Goal: Information Seeking & Learning: Learn about a topic

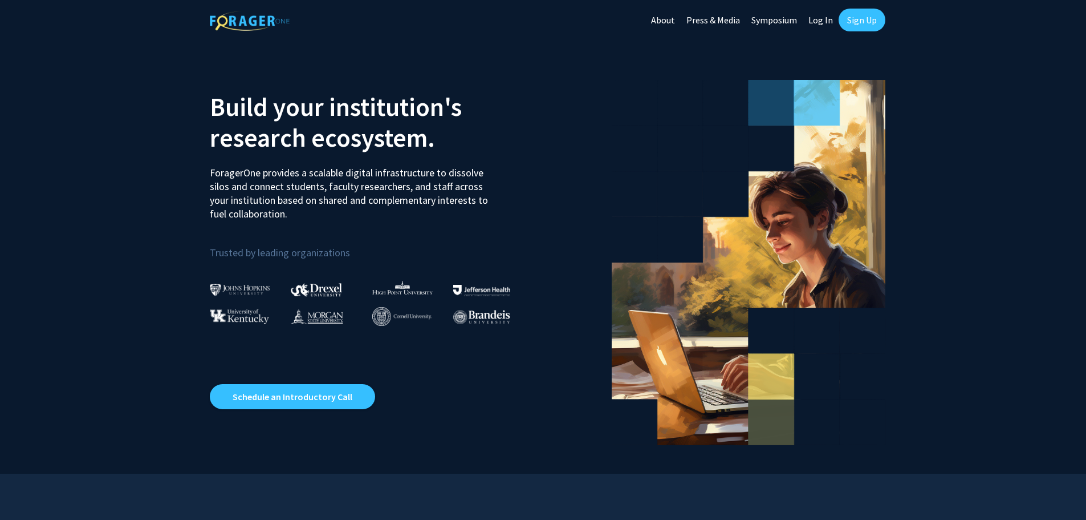
click at [853, 21] on link "Sign Up" at bounding box center [862, 20] width 47 height 23
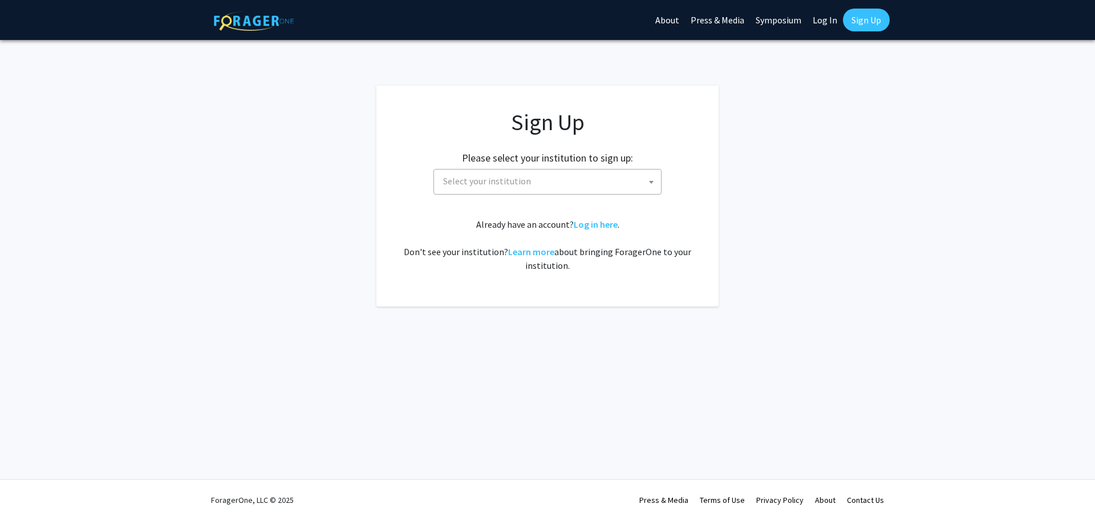
click at [622, 181] on span "Select your institution" at bounding box center [550, 180] width 222 height 23
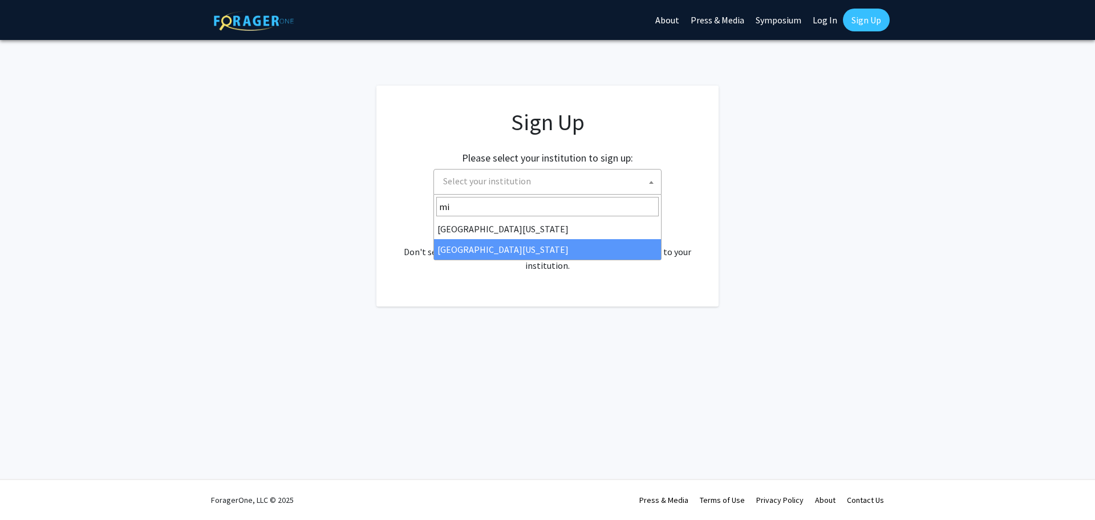
type input "m"
type input "c"
type input "m"
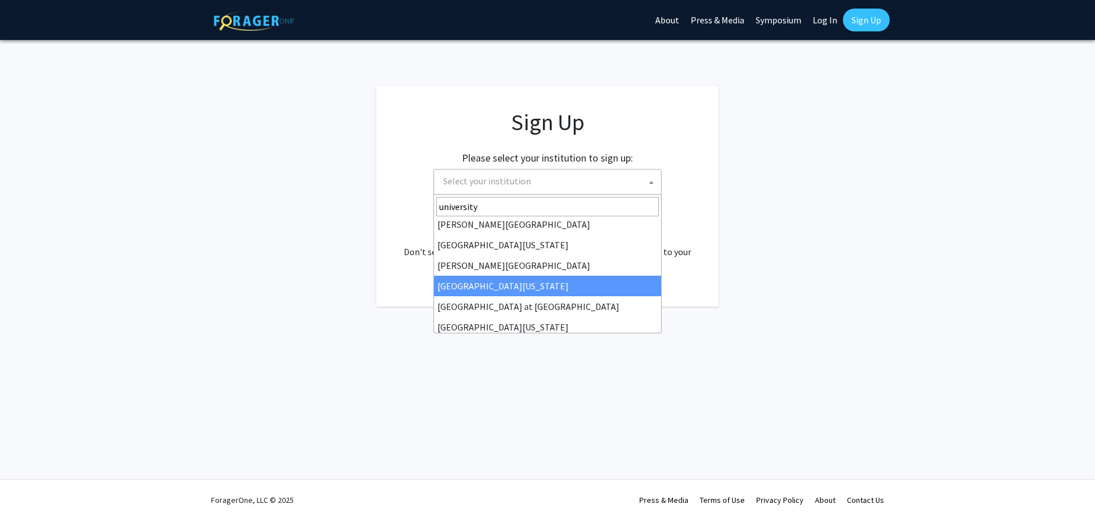
scroll to position [338, 0]
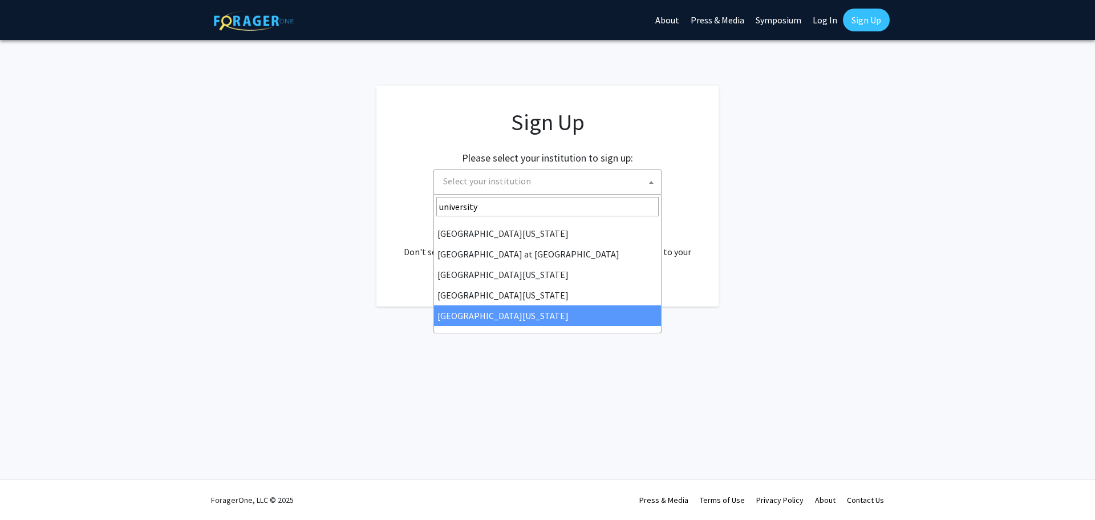
type input "university"
select select "33"
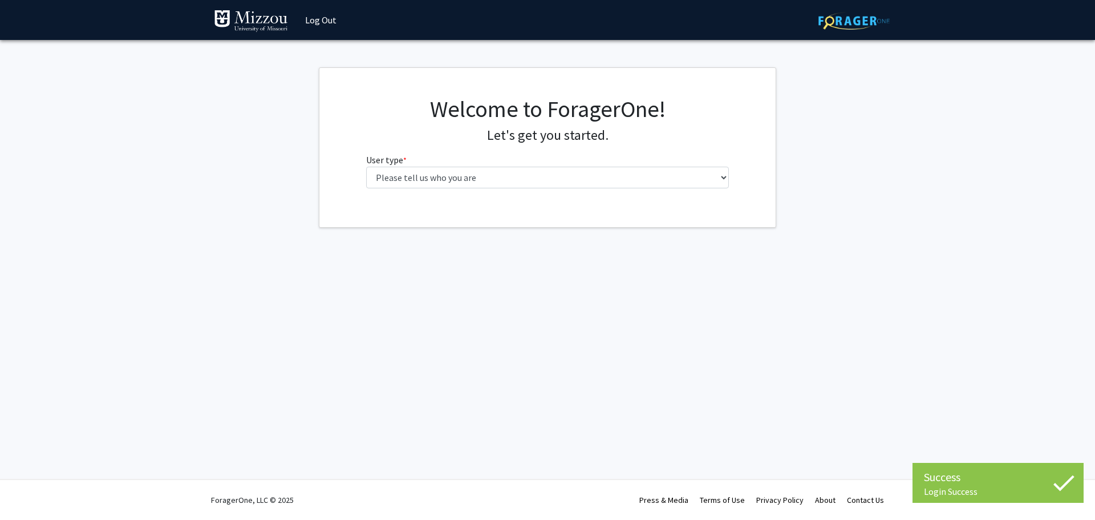
click at [595, 190] on div "Welcome to ForagerOne! Let's get you started. User type * required Please tell …" at bounding box center [548, 146] width 380 height 102
click at [596, 177] on select "Please tell us who you are Undergraduate Student Master's Student Doctoral Cand…" at bounding box center [547, 178] width 363 height 22
select select "1: undergrad"
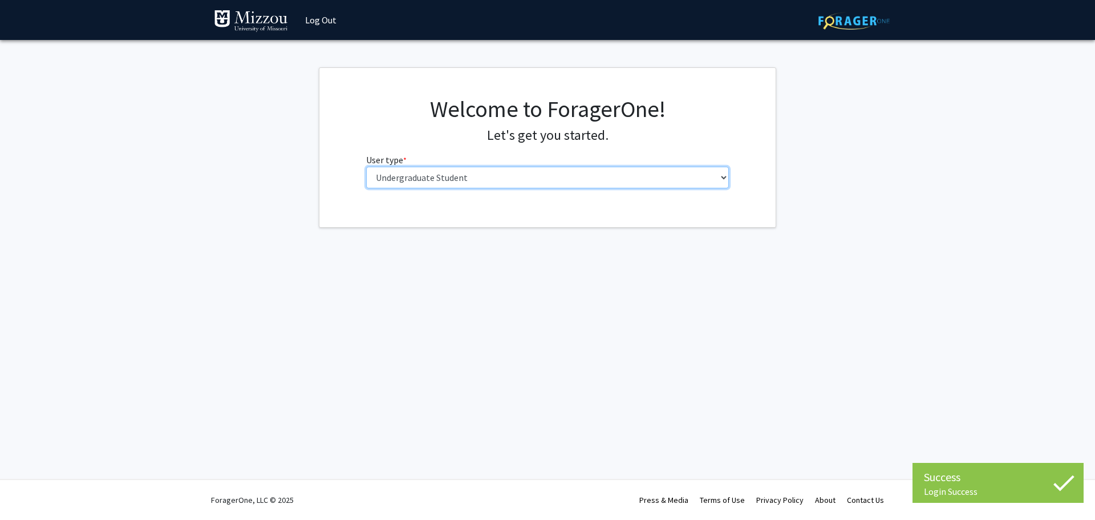
click at [366, 167] on select "Please tell us who you are Undergraduate Student Master's Student Doctoral Cand…" at bounding box center [547, 178] width 363 height 22
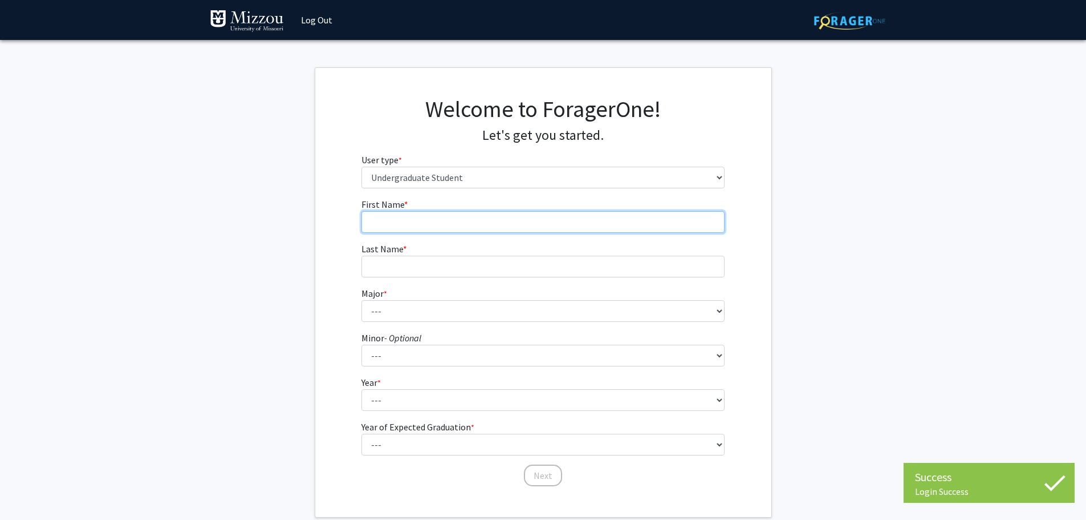
click at [577, 220] on input "First Name * required" at bounding box center [543, 222] width 363 height 22
type input "[PERSON_NAME]"
type input "West"
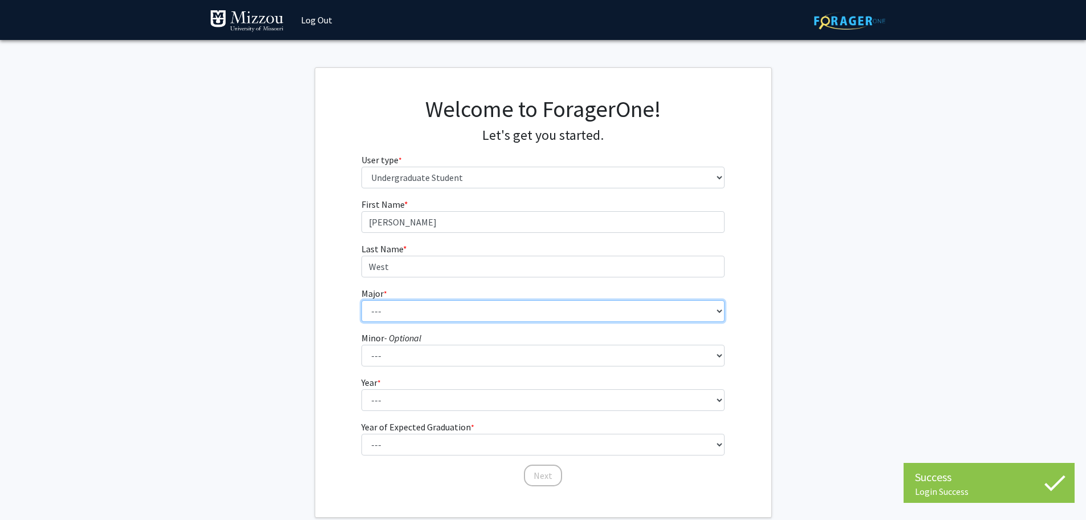
click at [461, 303] on select "--- Agribusiness Management Agricultural Education Agricultural Education: Comm…" at bounding box center [543, 311] width 363 height 22
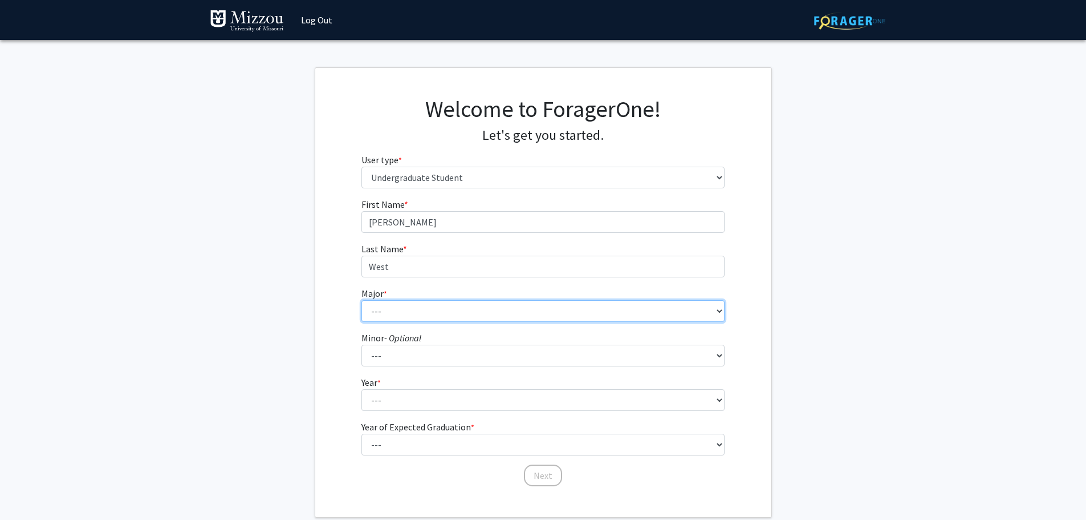
select select "21: 2516"
click at [362, 300] on select "--- Agribusiness Management Agricultural Education Agricultural Education: Comm…" at bounding box center [543, 311] width 363 height 22
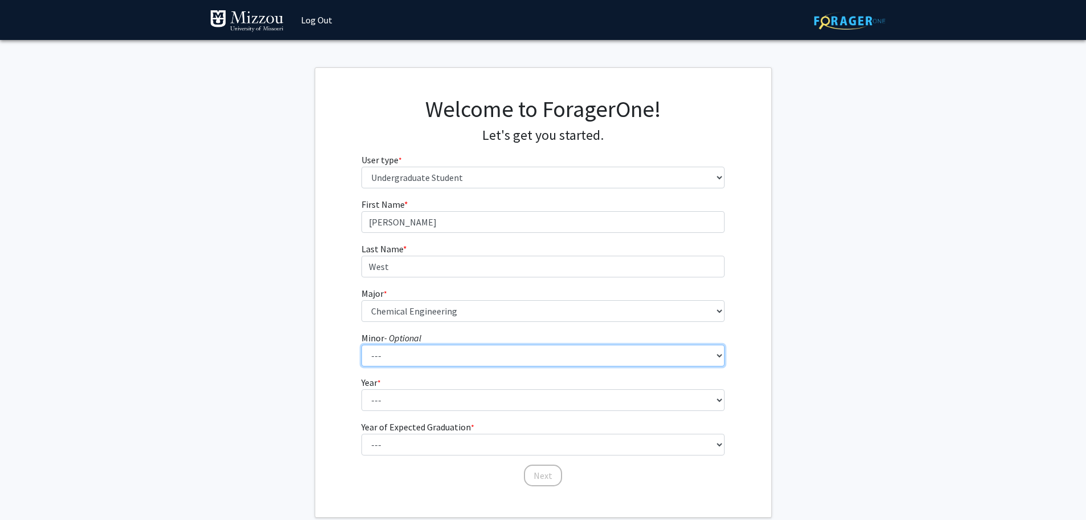
click at [466, 359] on select "--- Accountancy Aerospace Engineering Aerospace Studies Agribusiness Management…" at bounding box center [543, 355] width 363 height 22
select select "23: 1979"
click at [362, 344] on select "--- Accountancy Aerospace Engineering Aerospace Studies Agribusiness Management…" at bounding box center [543, 355] width 363 height 22
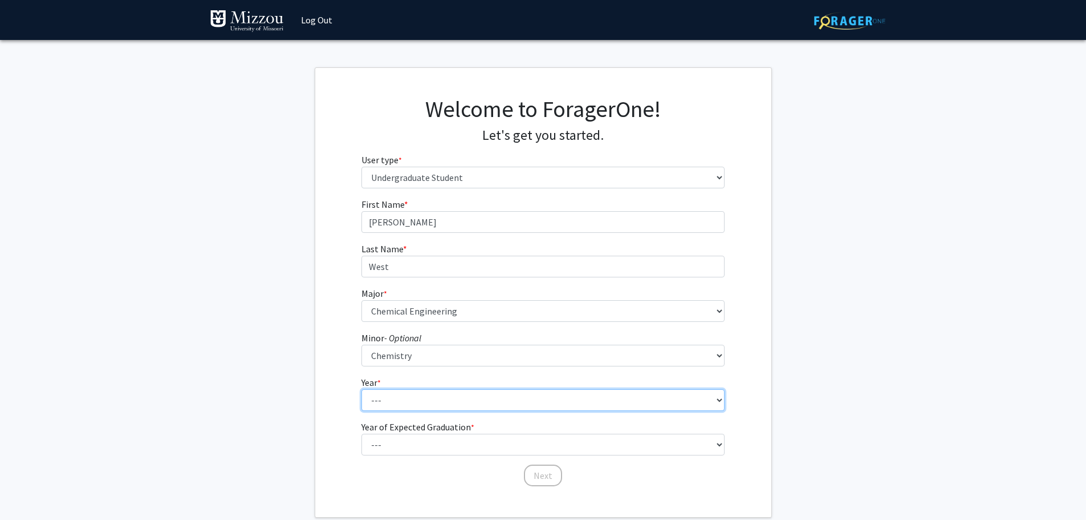
click at [448, 398] on select "--- First-year Sophomore Junior Senior Postbaccalaureate Certificate" at bounding box center [543, 400] width 363 height 22
select select "1: first-year"
click at [362, 389] on select "--- First-year Sophomore Junior Senior Postbaccalaureate Certificate" at bounding box center [543, 400] width 363 height 22
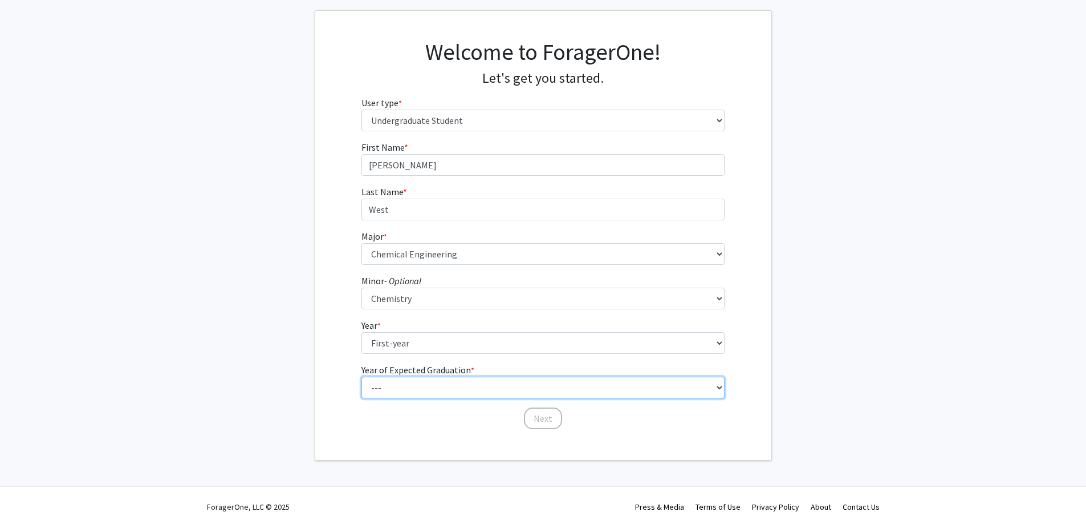
click at [415, 382] on select "--- 2025 2026 2027 2028 2029 2030 2031 2032 2033 2034" at bounding box center [543, 387] width 363 height 22
select select "5: 2029"
click at [362, 376] on select "--- 2025 2026 2027 2028 2029 2030 2031 2032 2033 2034" at bounding box center [543, 387] width 363 height 22
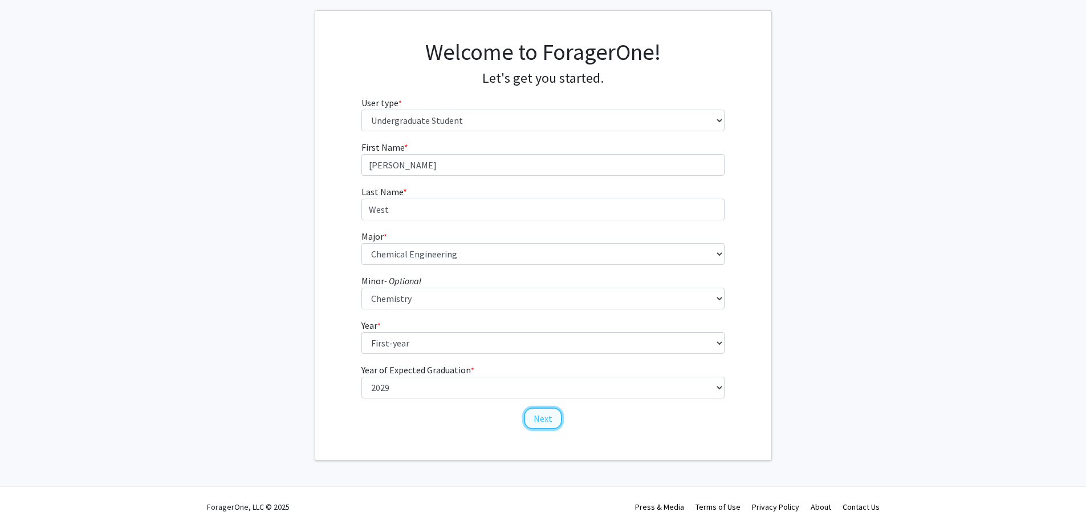
click at [536, 416] on button "Next" at bounding box center [543, 418] width 38 height 22
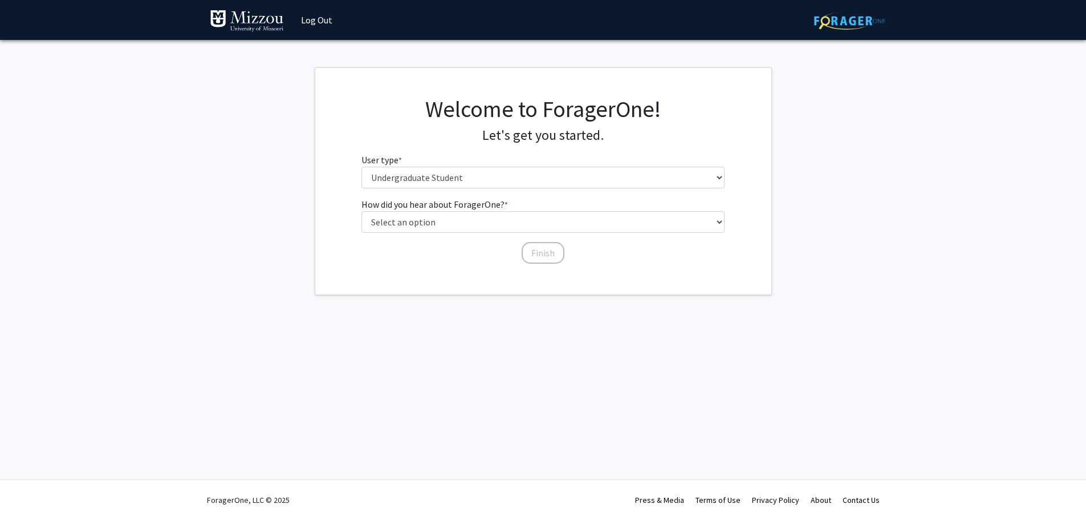
scroll to position [0, 0]
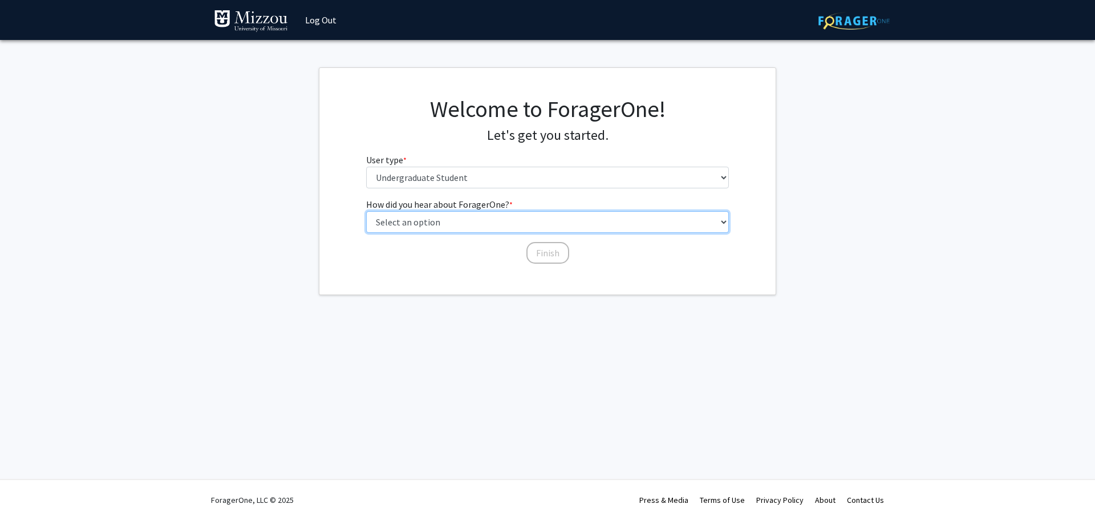
click at [433, 222] on select "Select an option Peer/student recommendation Faculty/staff recommendation Unive…" at bounding box center [547, 222] width 363 height 22
click at [366, 211] on select "Select an option Peer/student recommendation Faculty/staff recommendation Unive…" at bounding box center [547, 222] width 363 height 22
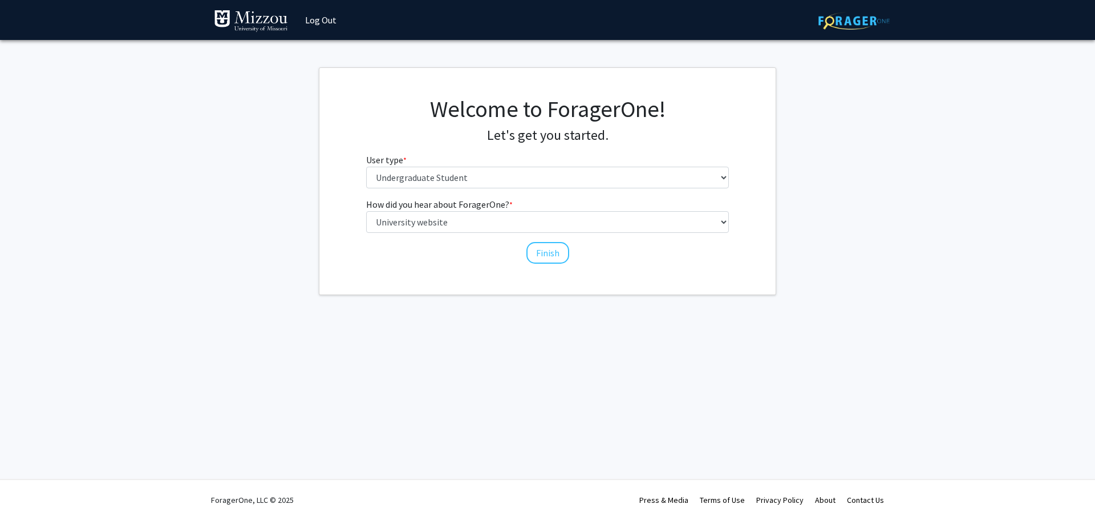
click at [427, 236] on div "How did you hear about ForagerOne? * required Select an option Peer/student rec…" at bounding box center [547, 225] width 363 height 56
click at [427, 223] on select "Select an option Peer/student recommendation Faculty/staff recommendation Unive…" at bounding box center [547, 222] width 363 height 22
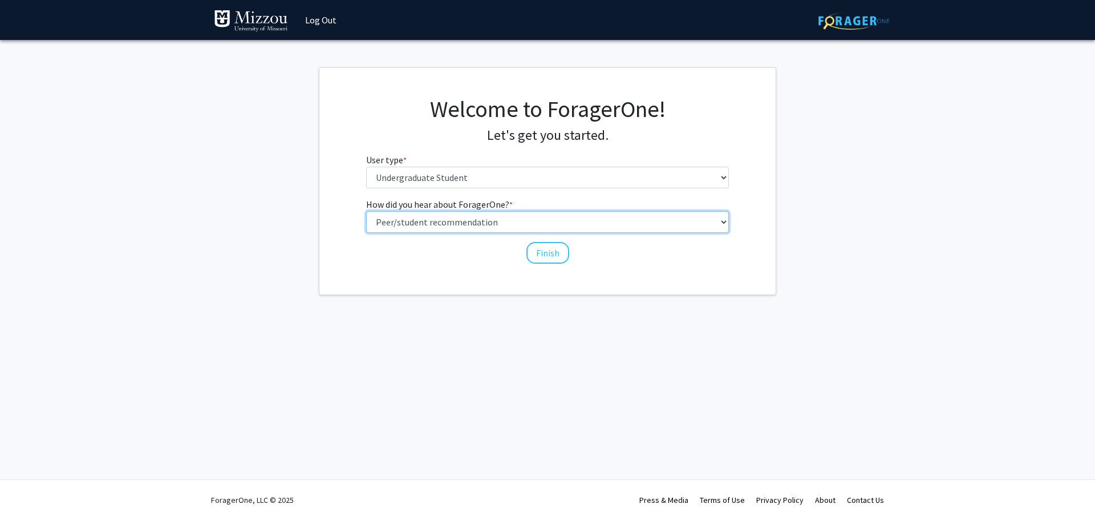
click at [366, 211] on select "Select an option Peer/student recommendation Faculty/staff recommendation Unive…" at bounding box center [547, 222] width 363 height 22
click at [433, 227] on select "Select an option Peer/student recommendation Faculty/staff recommendation Unive…" at bounding box center [547, 222] width 363 height 22
select select "2: faculty_recommendation"
click at [366, 211] on select "Select an option Peer/student recommendation Faculty/staff recommendation Unive…" at bounding box center [547, 222] width 363 height 22
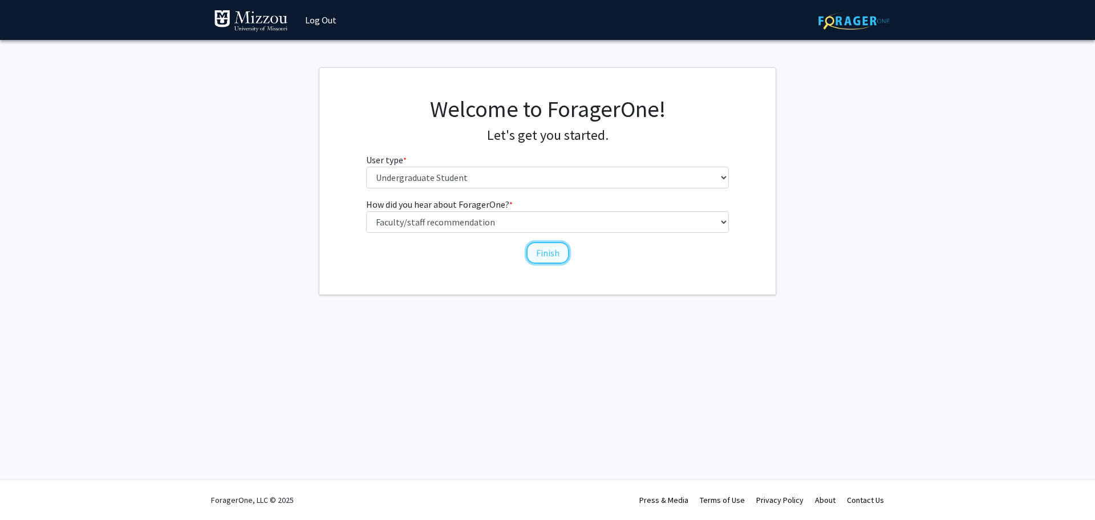
click at [531, 251] on button "Finish" at bounding box center [547, 253] width 43 height 22
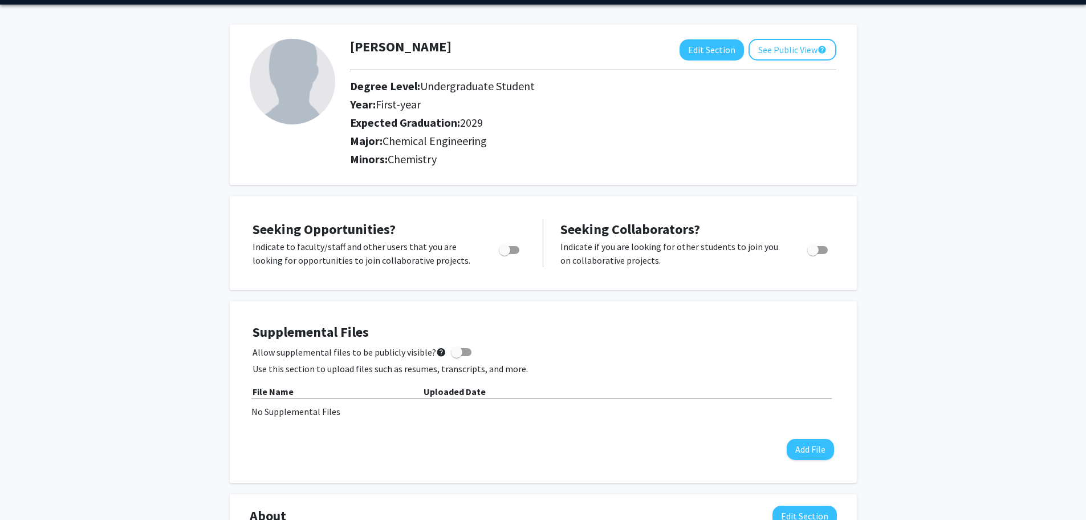
scroll to position [57, 0]
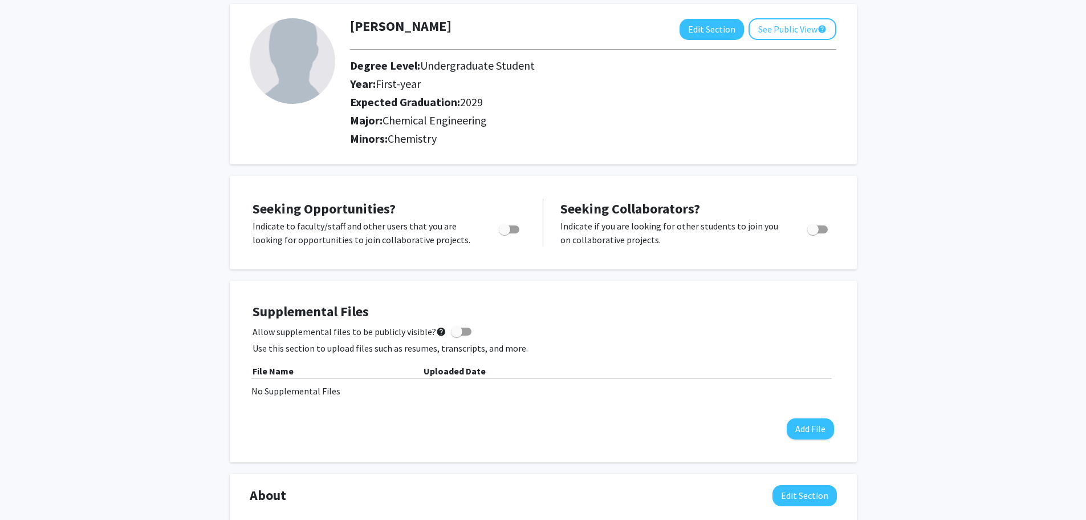
click at [513, 228] on span "Toggle" at bounding box center [509, 229] width 21 height 8
click at [505, 233] on input "Are you actively seeking opportunities?" at bounding box center [504, 233] width 1 height 1
checkbox input "true"
click at [821, 232] on span "Toggle" at bounding box center [817, 229] width 21 height 8
click at [813, 233] on input "Would you like to receive other student requests to work with you?" at bounding box center [813, 233] width 1 height 1
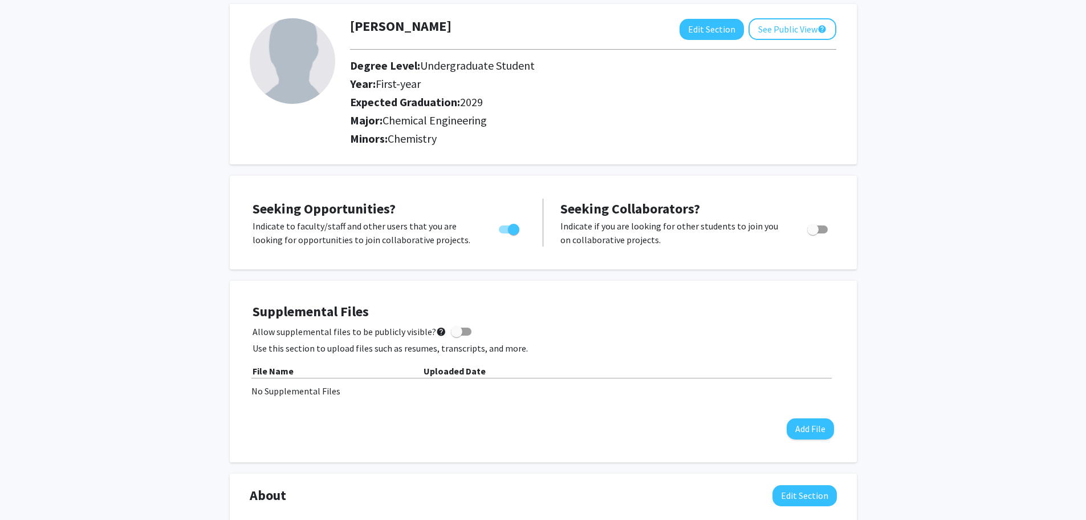
checkbox input "true"
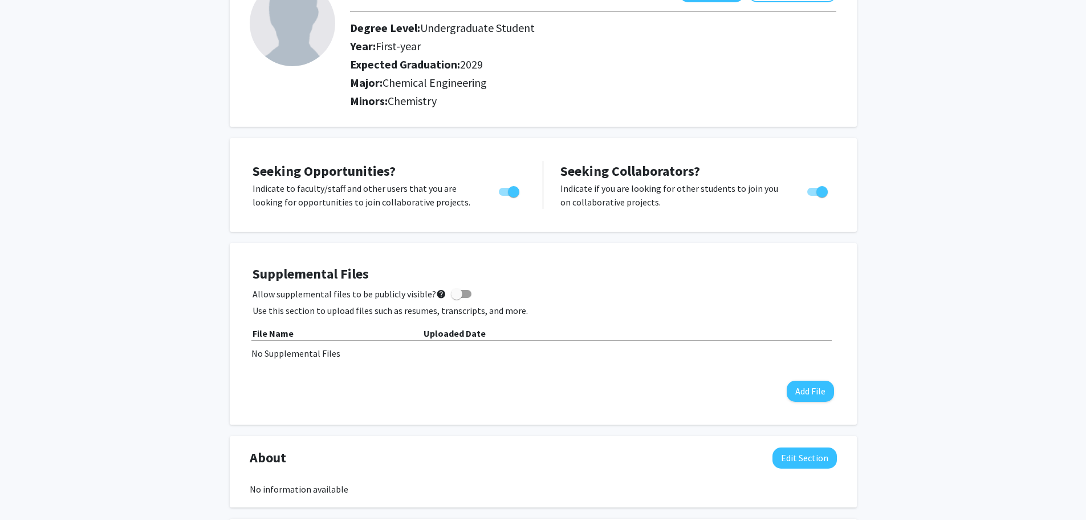
scroll to position [114, 0]
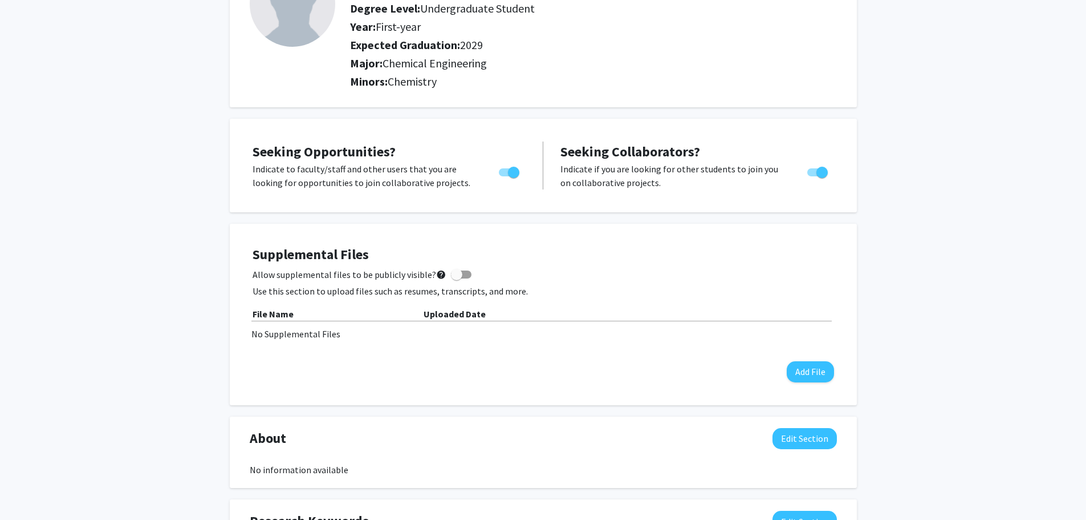
click at [454, 273] on span at bounding box center [456, 274] width 11 height 11
click at [456, 278] on input "Allow supplemental files to be publicly visible? help" at bounding box center [456, 278] width 1 height 1
checkbox input "true"
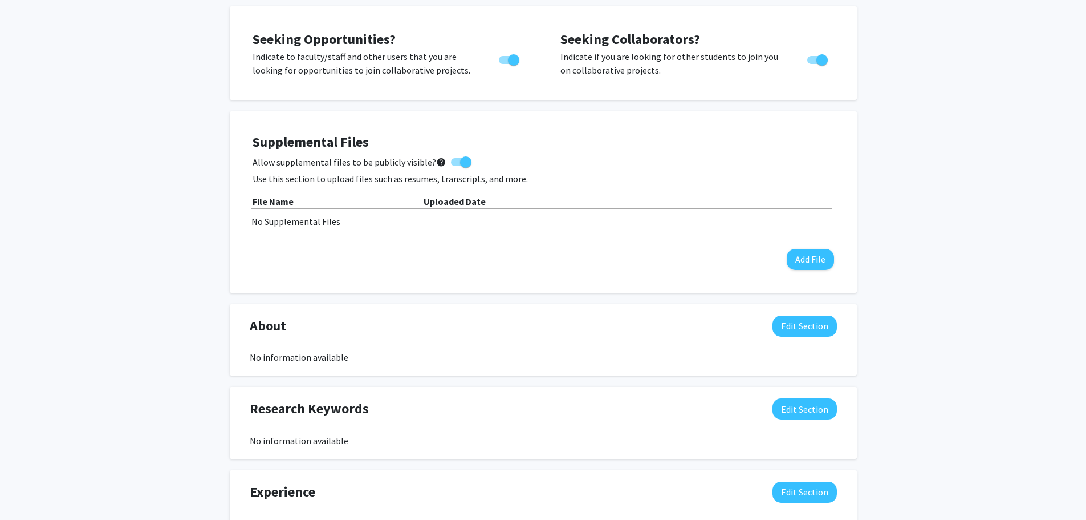
scroll to position [0, 0]
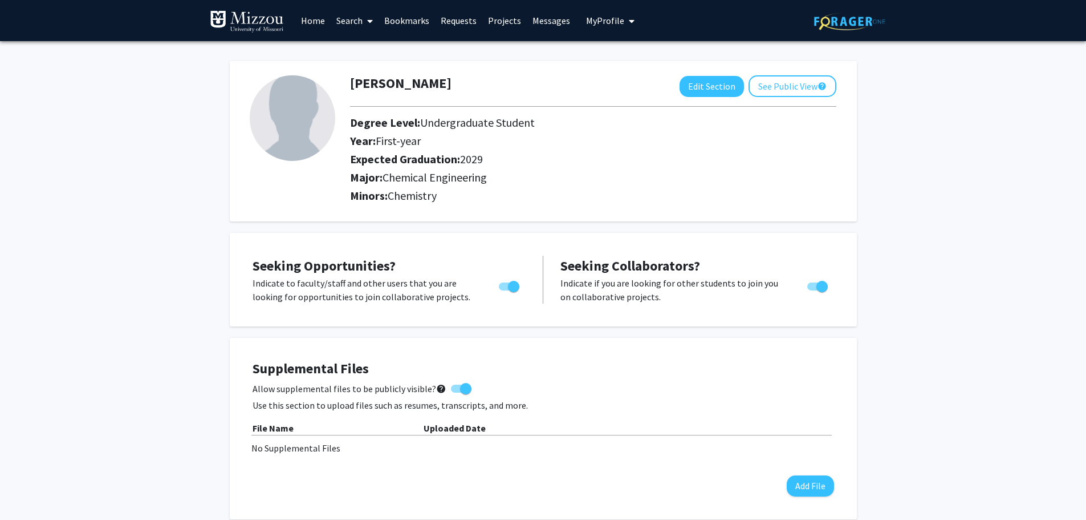
click at [502, 22] on link "Projects" at bounding box center [504, 21] width 44 height 40
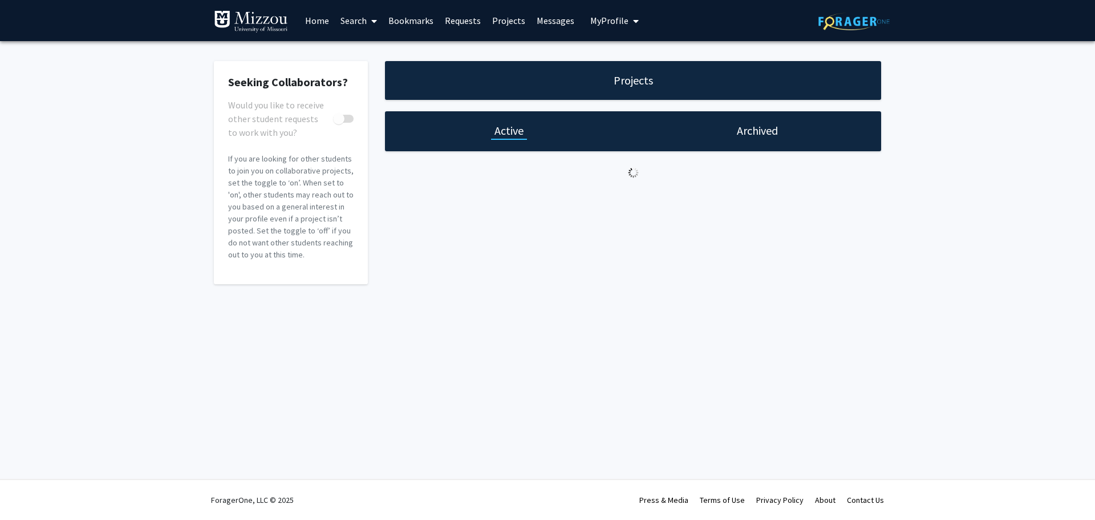
checkbox input "true"
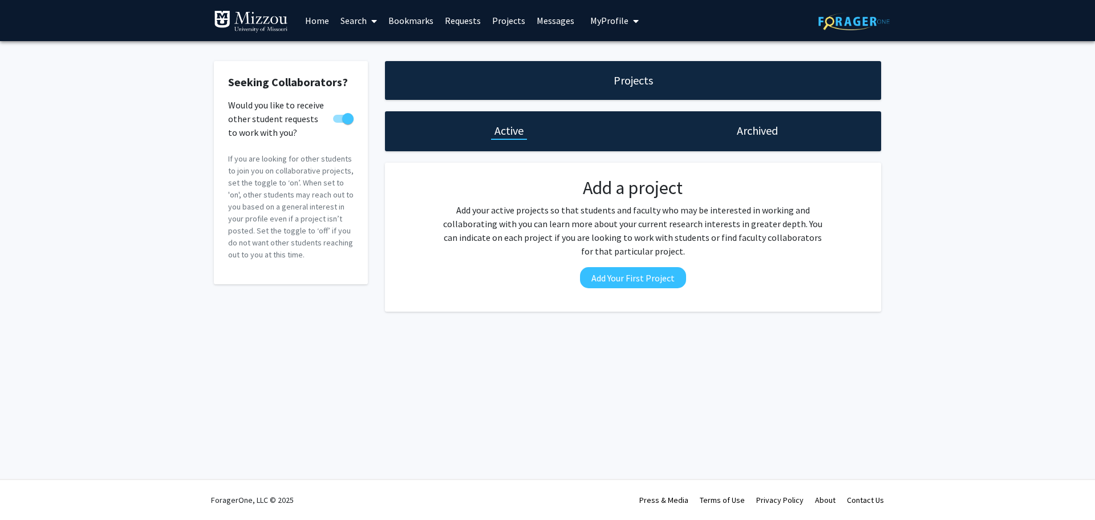
click at [465, 17] on link "Requests" at bounding box center [462, 21] width 47 height 40
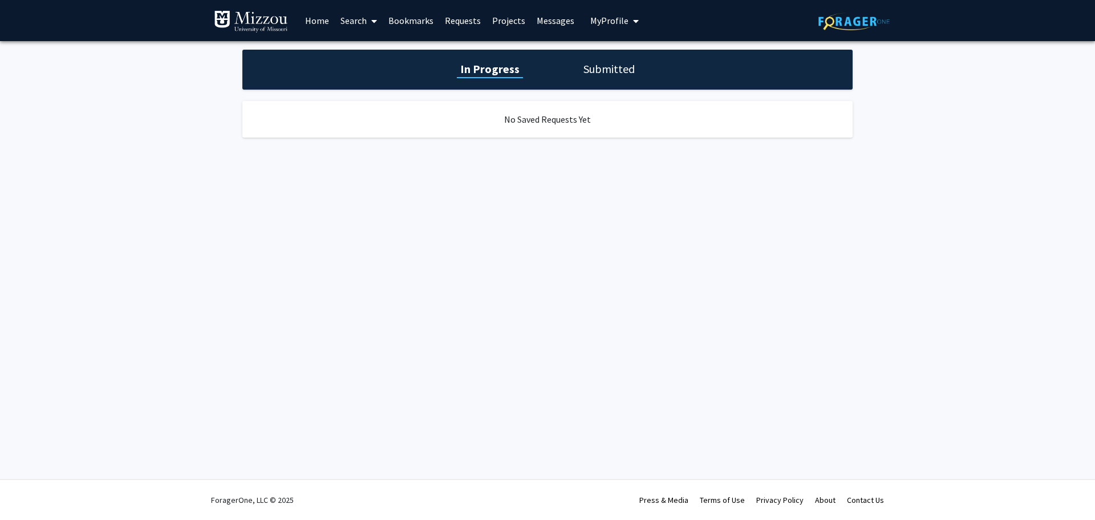
click at [416, 14] on link "Bookmarks" at bounding box center [411, 21] width 56 height 40
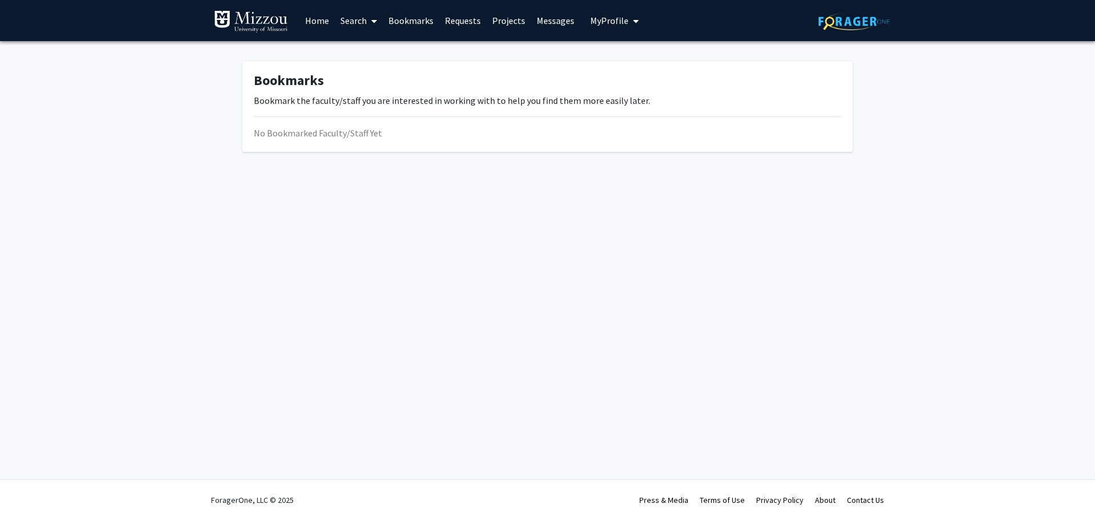
click at [315, 16] on link "Home" at bounding box center [316, 21] width 35 height 40
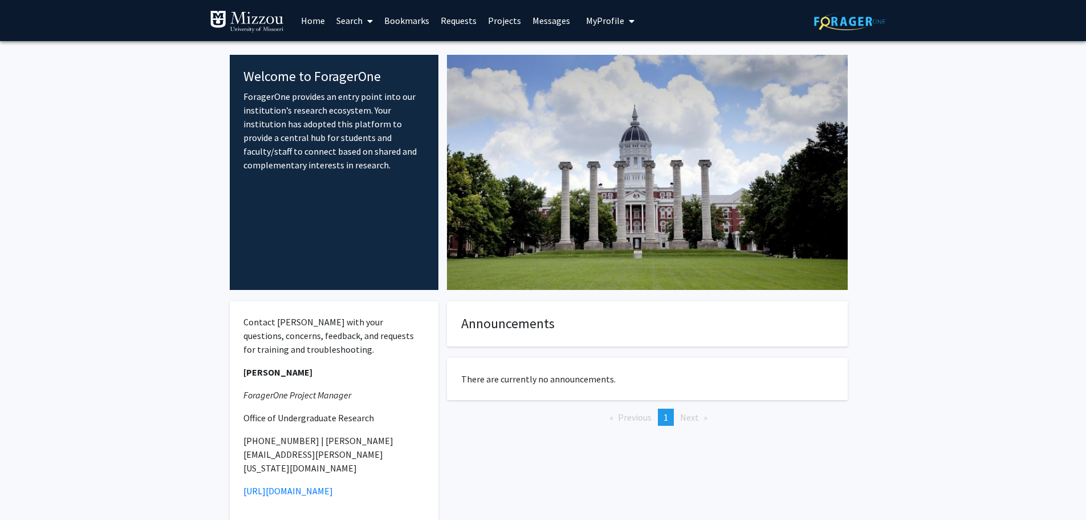
click at [356, 22] on link "Search" at bounding box center [355, 21] width 48 height 40
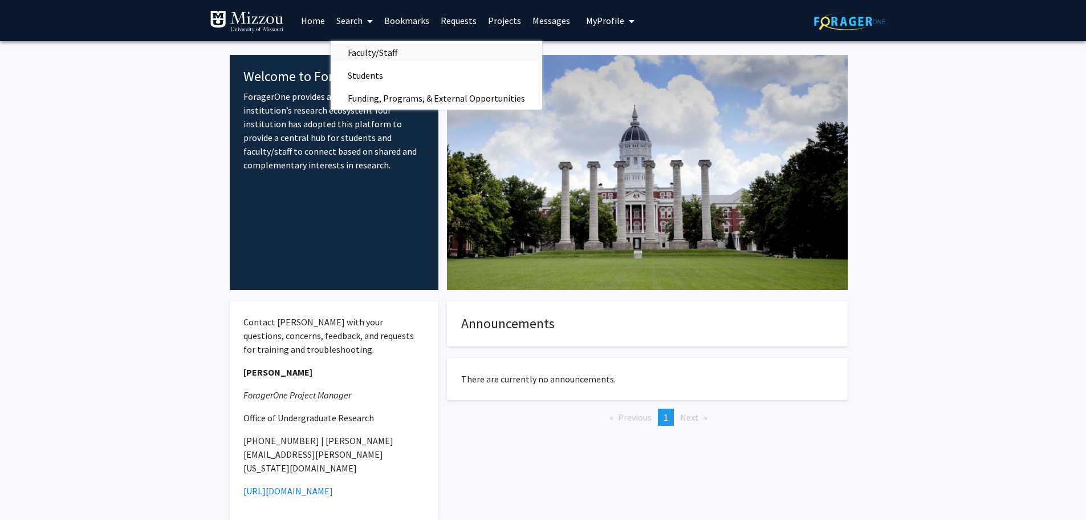
click at [381, 56] on span "Faculty/Staff" at bounding box center [373, 52] width 84 height 23
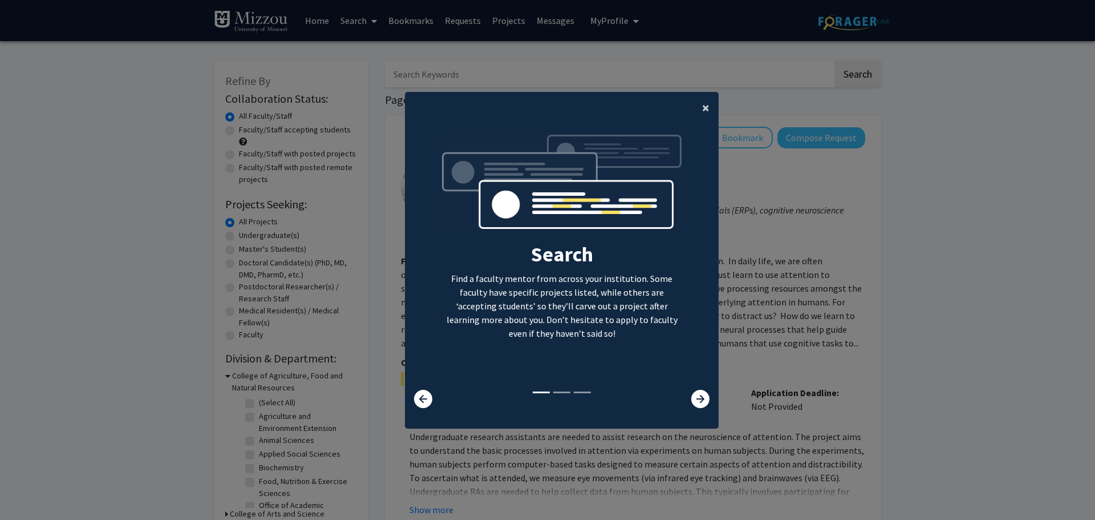
click at [696, 105] on button "×" at bounding box center [706, 108] width 26 height 32
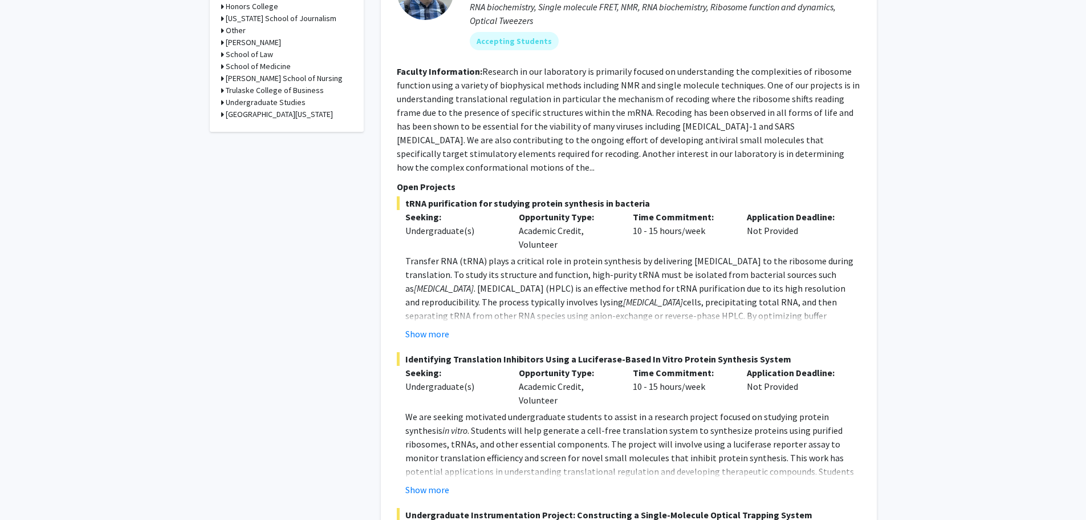
scroll to position [627, 0]
drag, startPoint x: 581, startPoint y: 230, endPoint x: 591, endPoint y: 233, distance: 10.8
click at [591, 233] on div "Opportunity Type: Academic Credit, Volunteer" at bounding box center [567, 229] width 114 height 41
drag, startPoint x: 748, startPoint y: 218, endPoint x: 826, endPoint y: 223, distance: 77.7
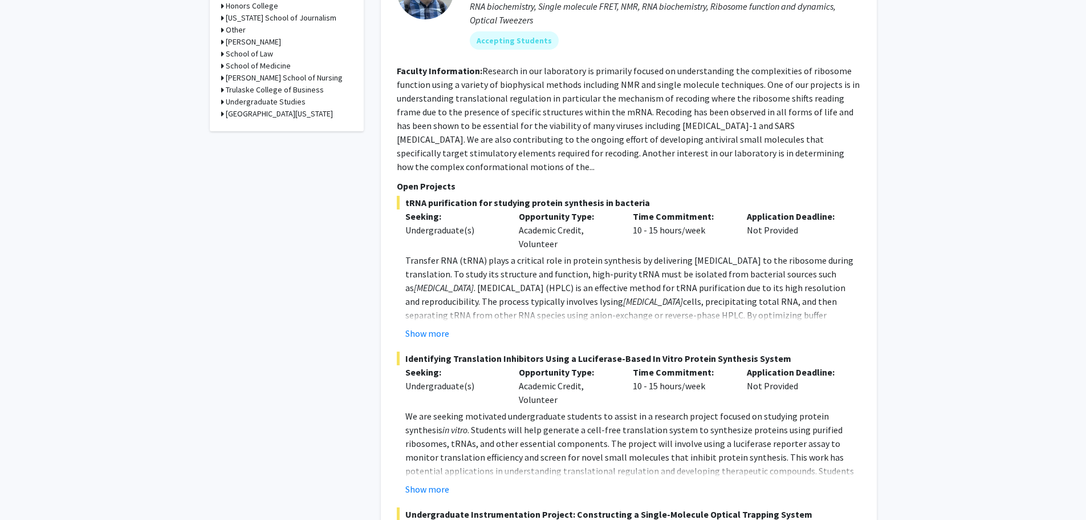
click at [826, 223] on div "Application Deadline: Not Provided" at bounding box center [795, 229] width 114 height 41
click at [825, 223] on div "Application Deadline: Not Provided" at bounding box center [795, 229] width 114 height 41
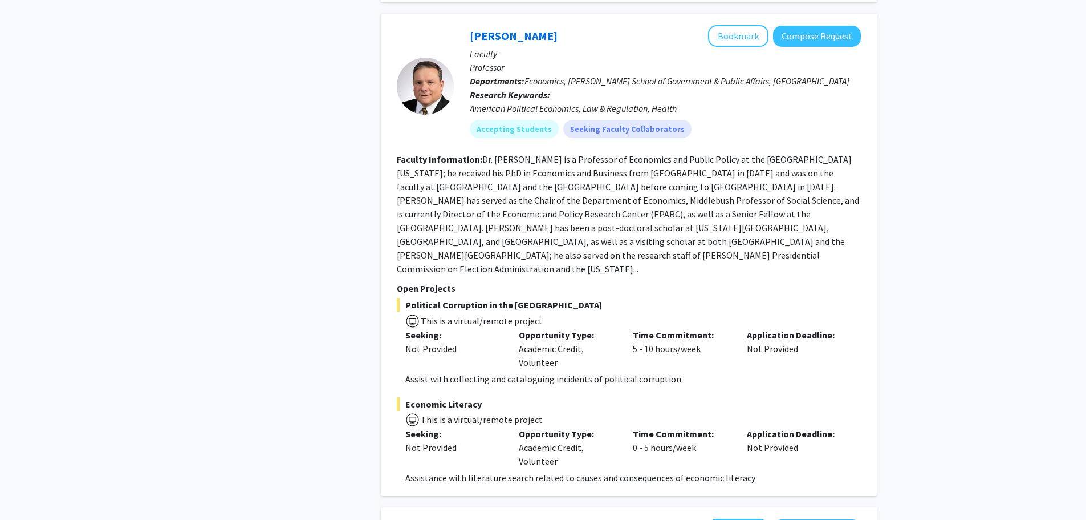
scroll to position [1882, 0]
drag, startPoint x: 417, startPoint y: 289, endPoint x: 466, endPoint y: 293, distance: 48.6
click at [466, 327] on div "Seeking: Not Provided" at bounding box center [454, 347] width 114 height 41
click at [466, 340] on div "Not Provided" at bounding box center [453, 347] width 97 height 14
drag, startPoint x: 664, startPoint y: 323, endPoint x: 410, endPoint y: 330, distance: 254.4
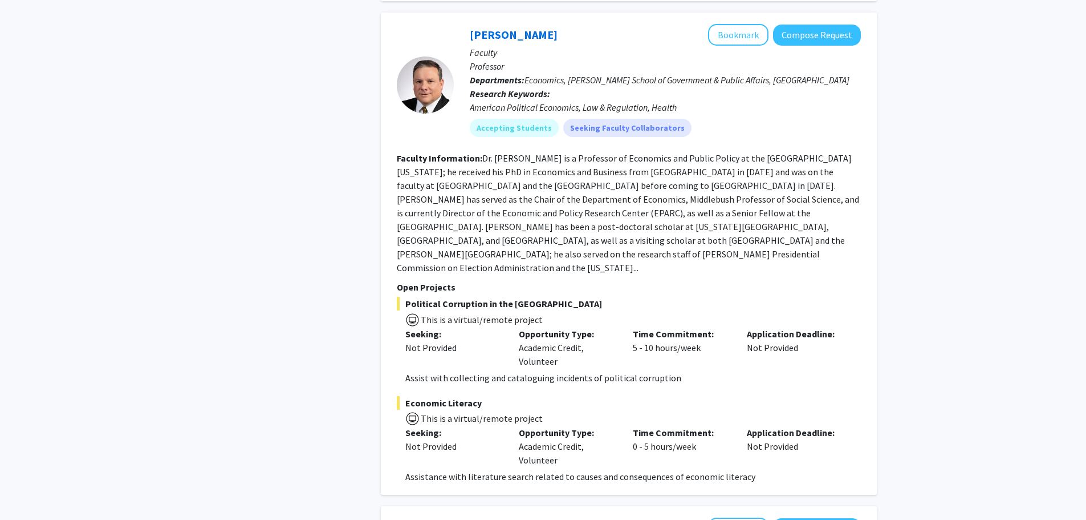
click at [410, 330] on fg-project-list "Political Corruption in the United States This is a virtual/remote project Seek…" at bounding box center [629, 390] width 464 height 186
click at [410, 371] on p "Assist with collecting and cataloguing incidents of political corruption" at bounding box center [633, 378] width 456 height 14
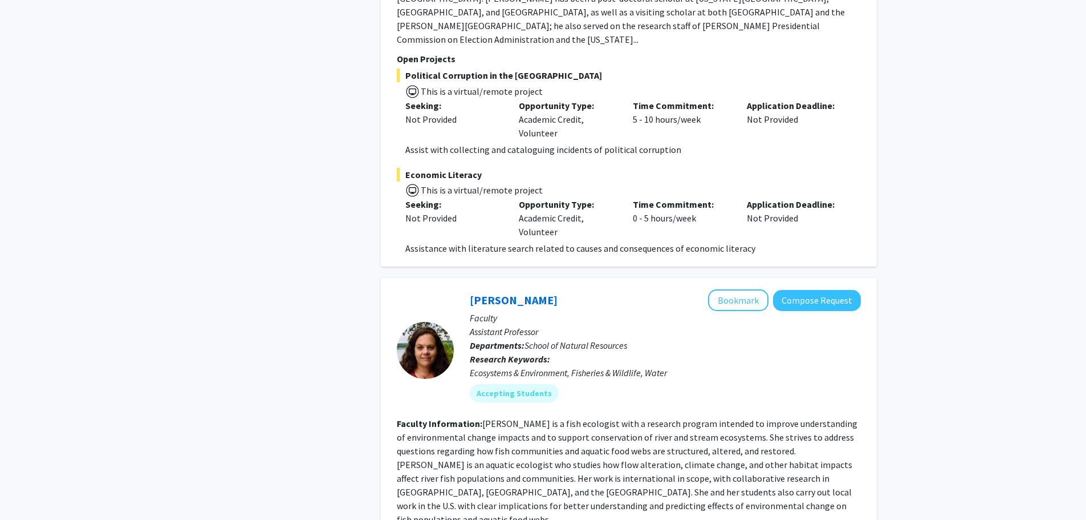
scroll to position [2281, 0]
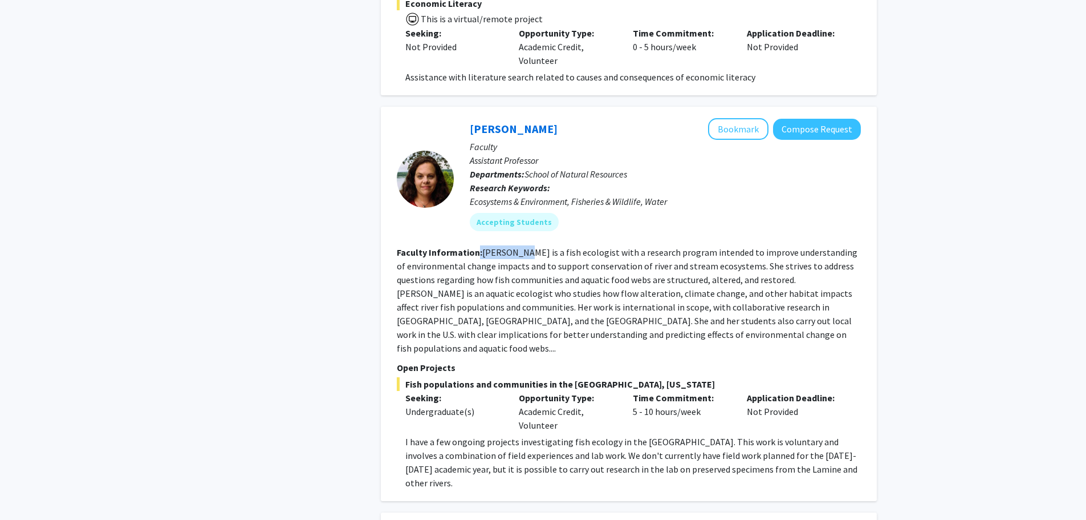
drag, startPoint x: 476, startPoint y: 197, endPoint x: 516, endPoint y: 199, distance: 40.0
click at [516, 245] on section "Faculty Information: Pease is a fish ecologist with a research program intended…" at bounding box center [629, 299] width 464 height 109
click at [516, 246] on fg-read-more "Pease is a fish ecologist with a research program intended to improve understan…" at bounding box center [627, 299] width 461 height 107
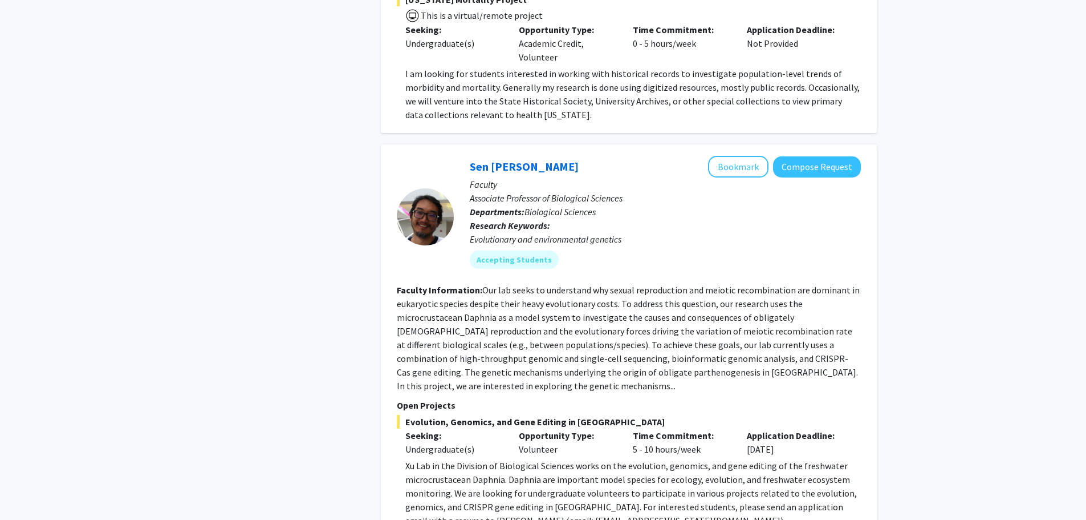
scroll to position [3821, 0]
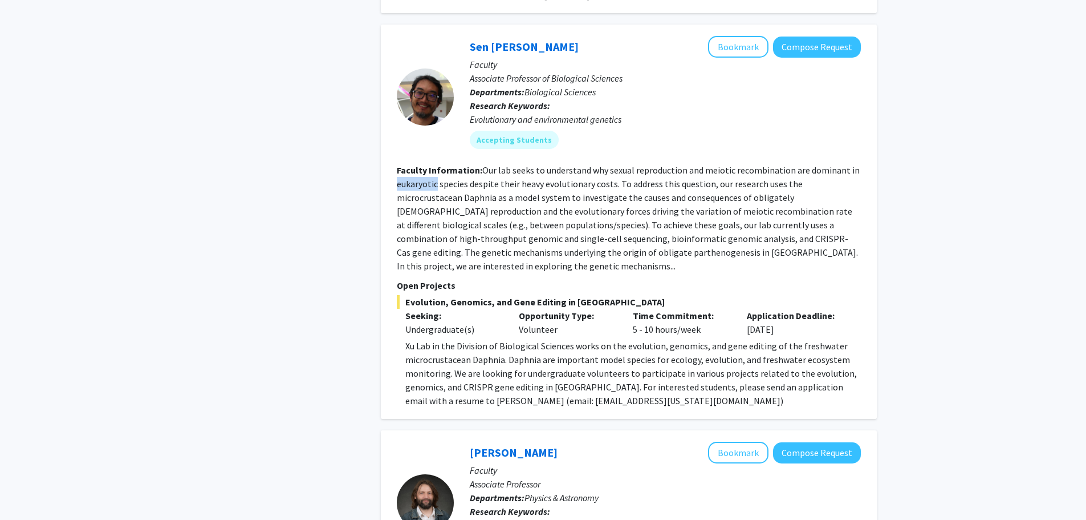
drag, startPoint x: 396, startPoint y: 102, endPoint x: 437, endPoint y: 103, distance: 41.1
click at [437, 164] on fg-read-more "Our lab seeks to understand why sexual reproduction and meiotic recombination a…" at bounding box center [628, 217] width 463 height 107
click at [555, 164] on fg-read-more "Our lab seeks to understand why sexual reproduction and meiotic recombination a…" at bounding box center [628, 217] width 463 height 107
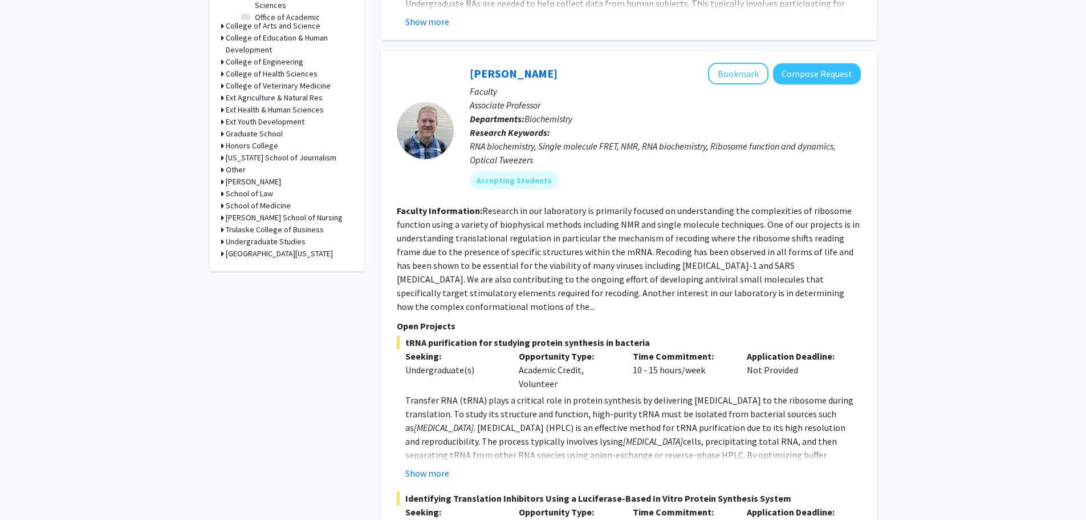
scroll to position [0, 0]
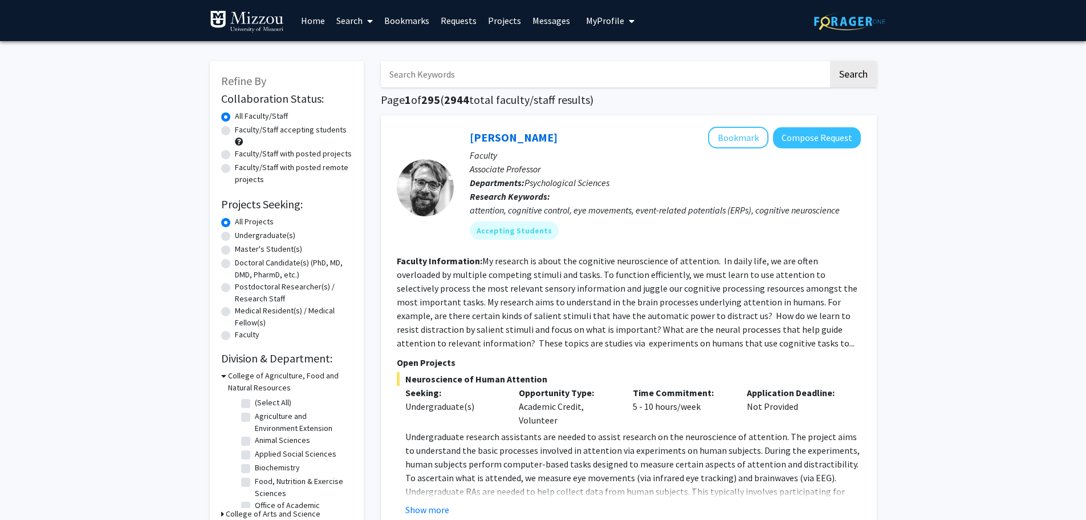
drag, startPoint x: 971, startPoint y: 424, endPoint x: 928, endPoint y: 234, distance: 195.3
click at [266, 233] on label "Undergraduate(s)" at bounding box center [265, 235] width 60 height 12
click at [242, 233] on input "Undergraduate(s)" at bounding box center [238, 232] width 7 height 7
radio input "true"
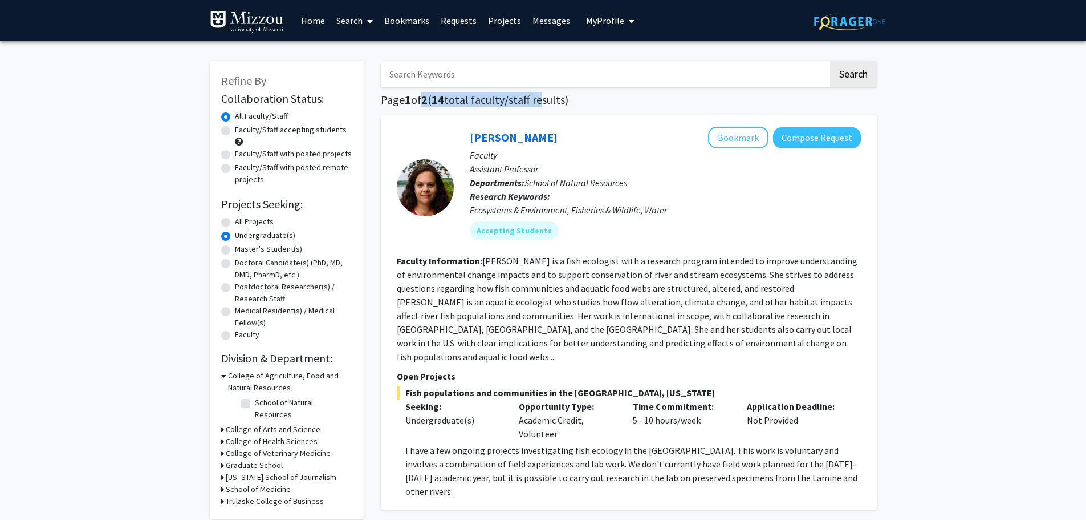
drag, startPoint x: 421, startPoint y: 100, endPoint x: 538, endPoint y: 103, distance: 116.4
click at [538, 103] on h1 "Page 1 of 2 ( 14 total faculty/staff results)" at bounding box center [629, 100] width 496 height 14
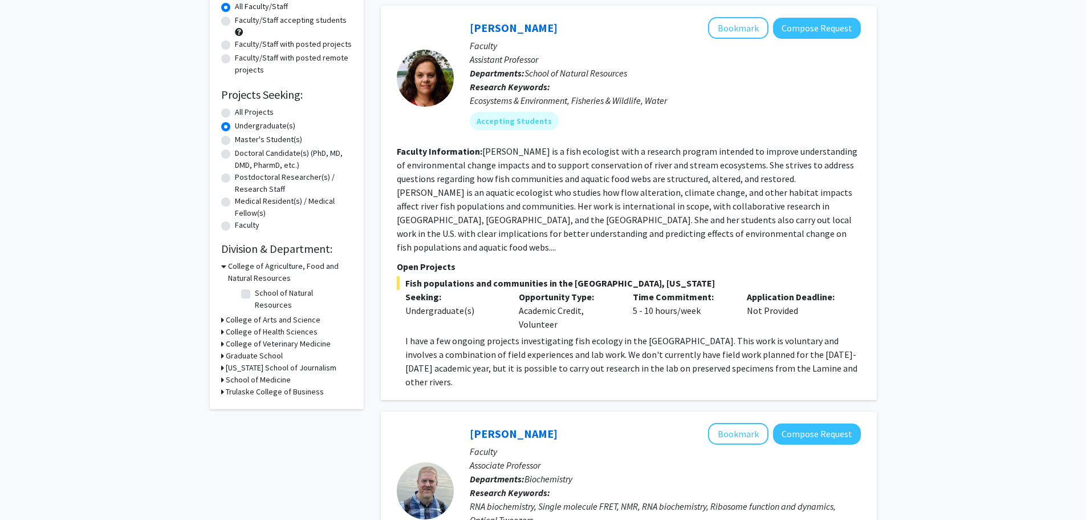
scroll to position [114, 0]
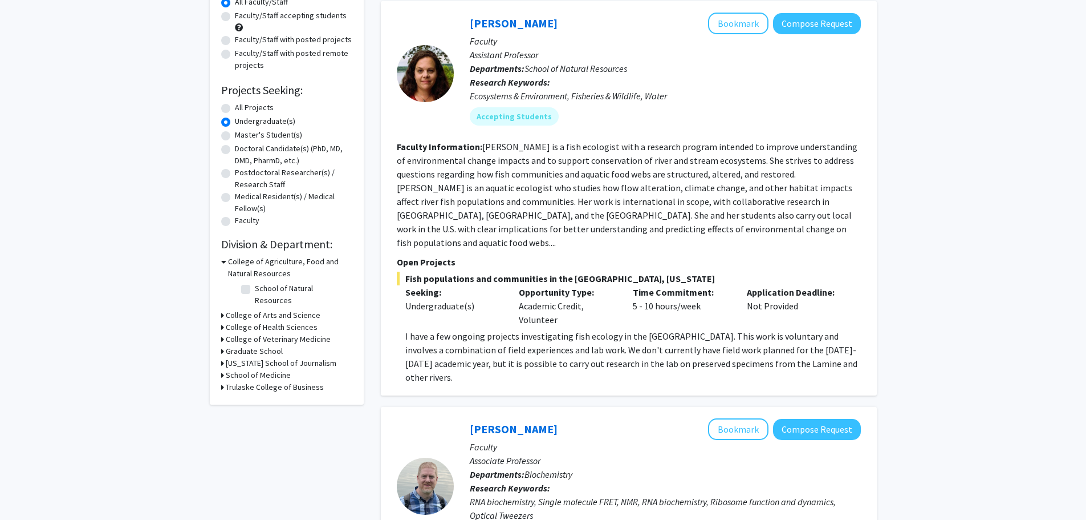
click at [225, 261] on icon at bounding box center [223, 261] width 5 height 12
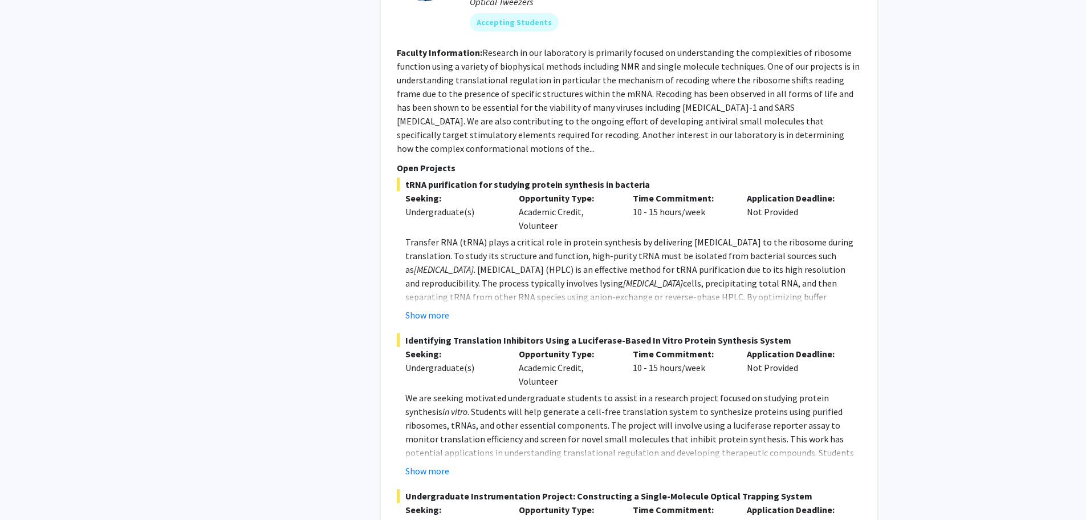
scroll to position [513, 0]
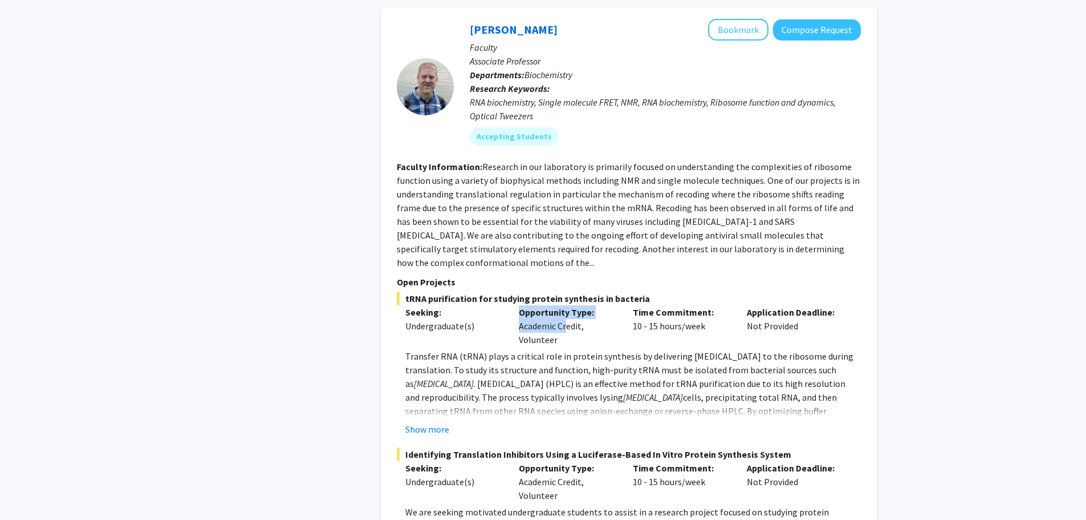
drag, startPoint x: 509, startPoint y: 283, endPoint x: 561, endPoint y: 289, distance: 52.8
click at [561, 305] on div "Seeking: Undergraduate(s) Opportunity Type: Academic Credit, Volunteer Time Com…" at bounding box center [620, 325] width 464 height 41
click at [558, 305] on div "Opportunity Type: Academic Credit, Volunteer" at bounding box center [567, 325] width 114 height 41
drag, startPoint x: 559, startPoint y: 299, endPoint x: 513, endPoint y: 282, distance: 48.5
click at [513, 305] on div "Opportunity Type: Academic Credit, Volunteer" at bounding box center [567, 325] width 114 height 41
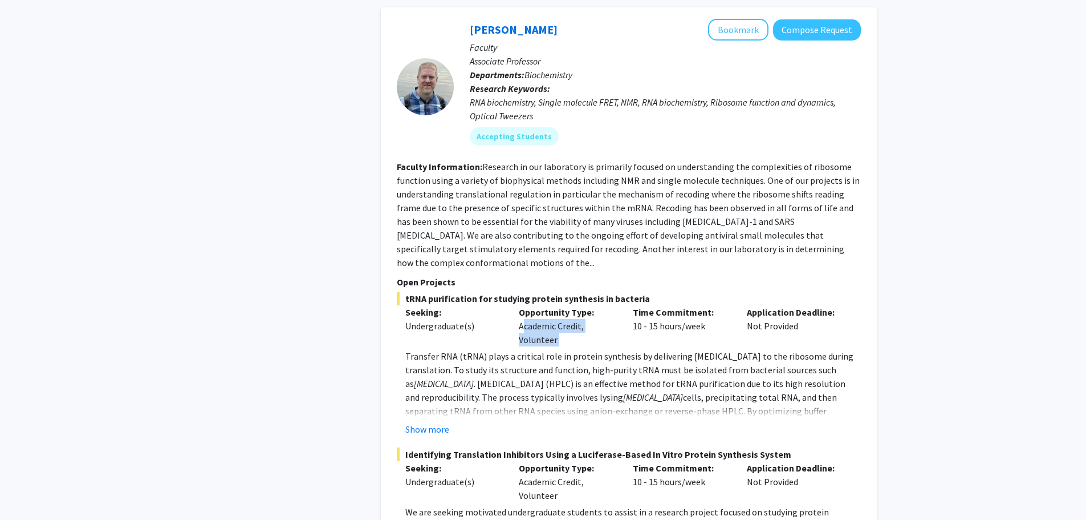
click at [514, 305] on div "Opportunity Type: Academic Credit, Volunteer" at bounding box center [567, 325] width 114 height 41
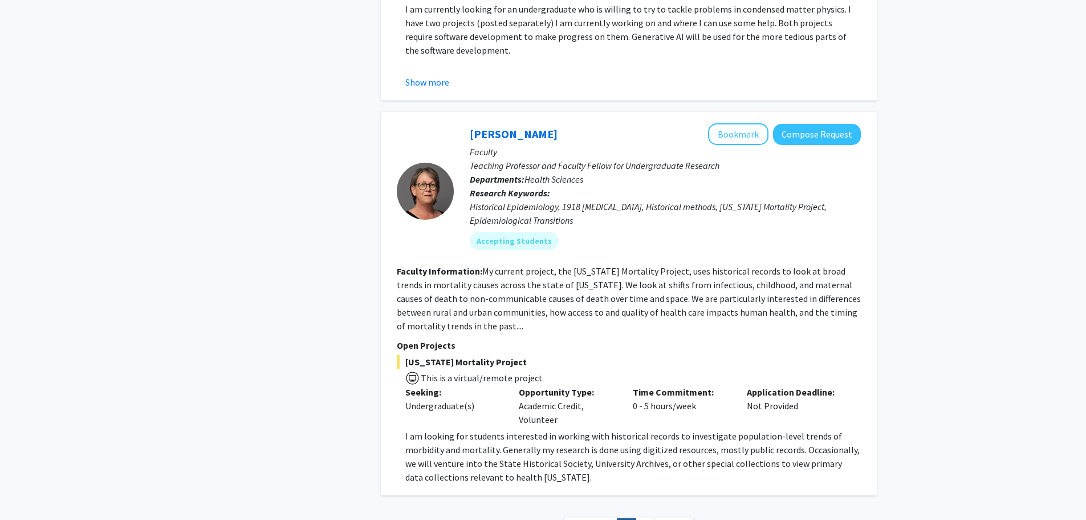
scroll to position [4853, 0]
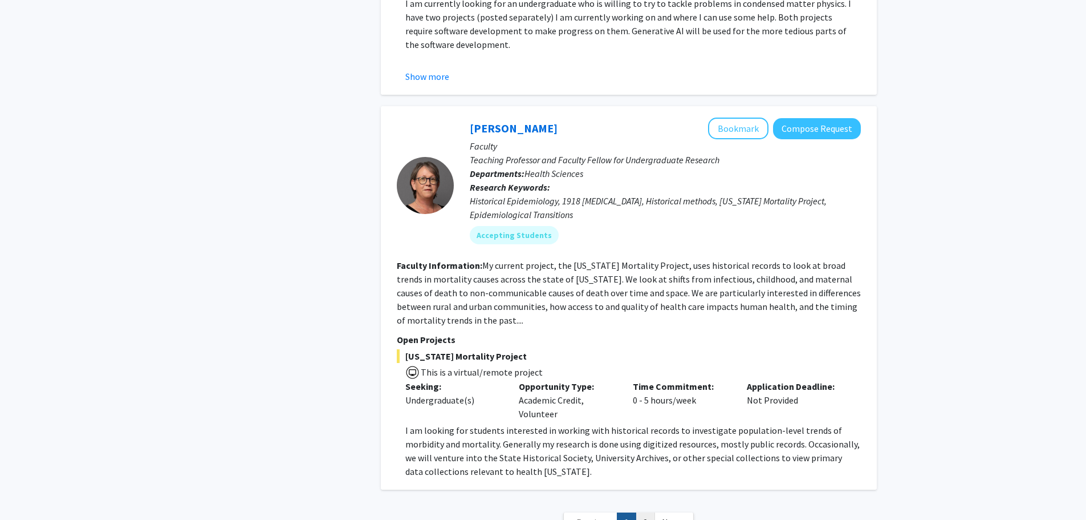
click at [642, 512] on link "2" at bounding box center [645, 522] width 19 height 20
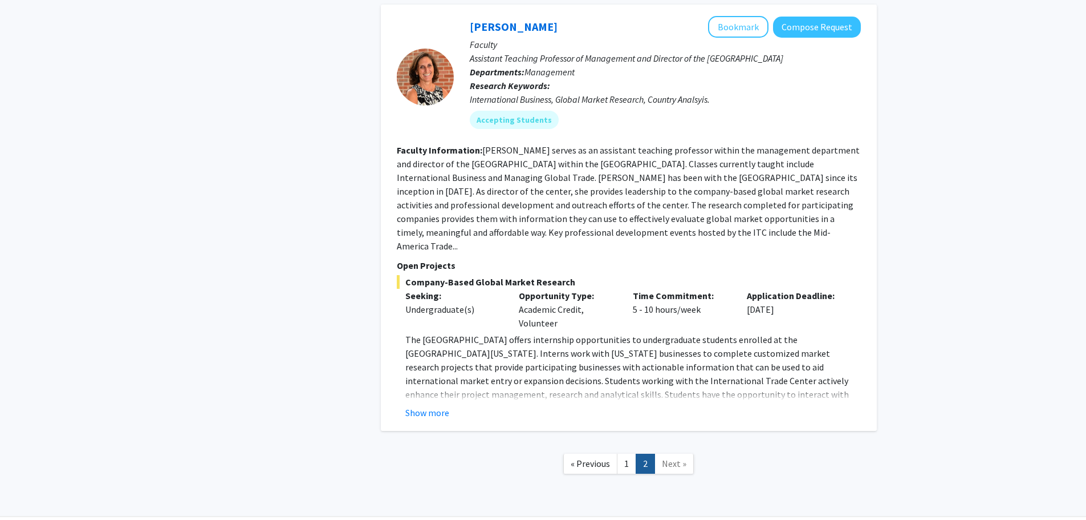
scroll to position [1259, 0]
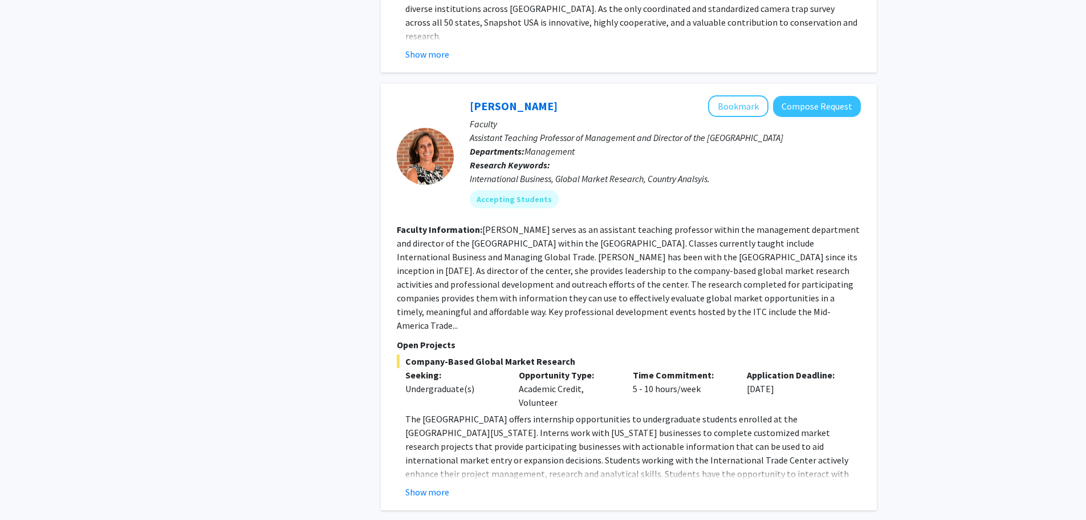
drag, startPoint x: 870, startPoint y: 290, endPoint x: 846, endPoint y: 235, distance: 60.3
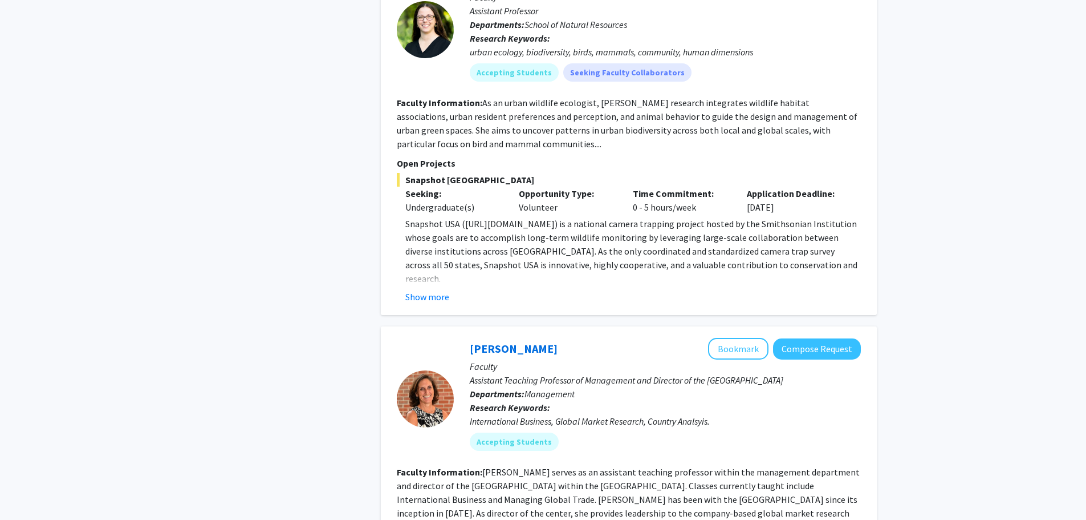
scroll to position [0, 0]
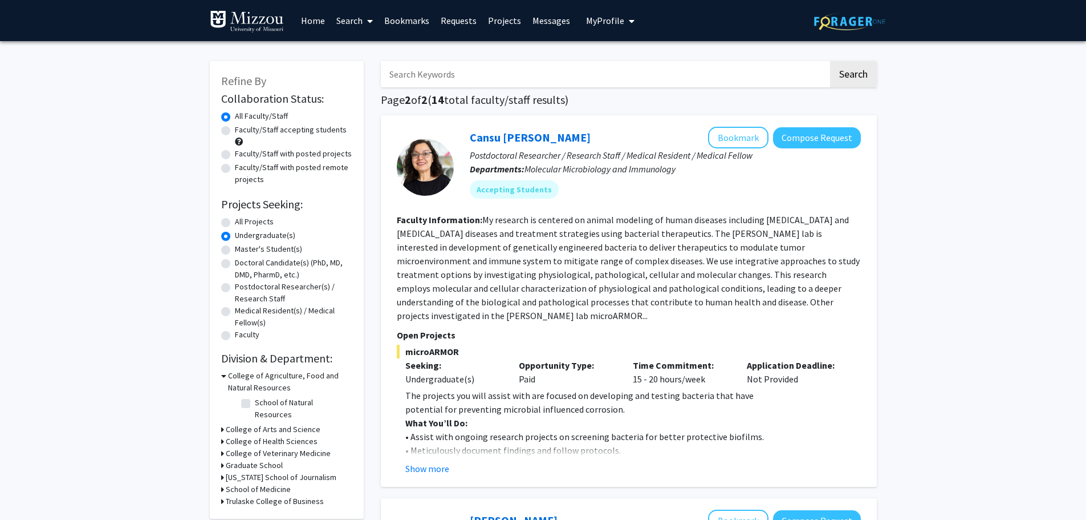
drag, startPoint x: 931, startPoint y: 417, endPoint x: 894, endPoint y: 210, distance: 210.9
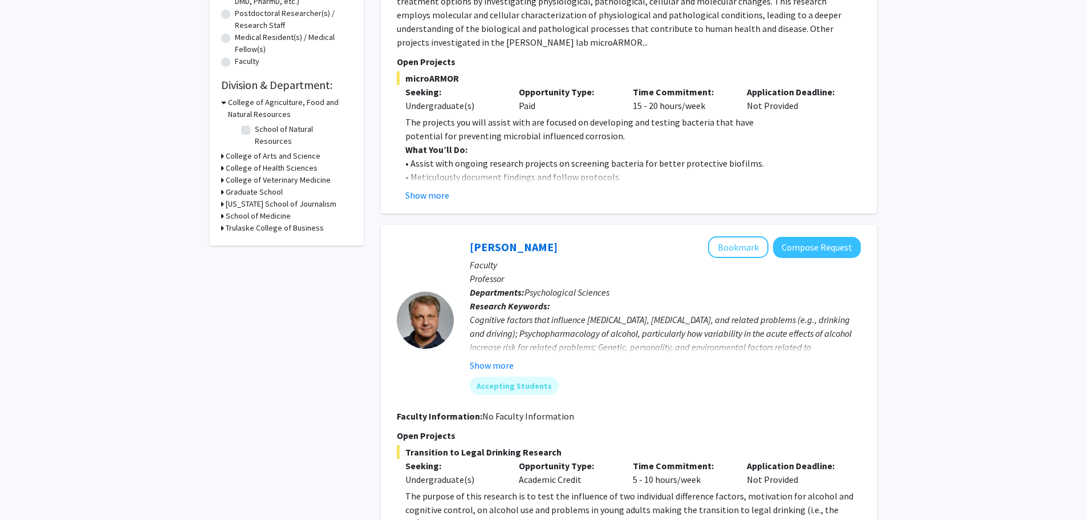
scroll to position [285, 0]
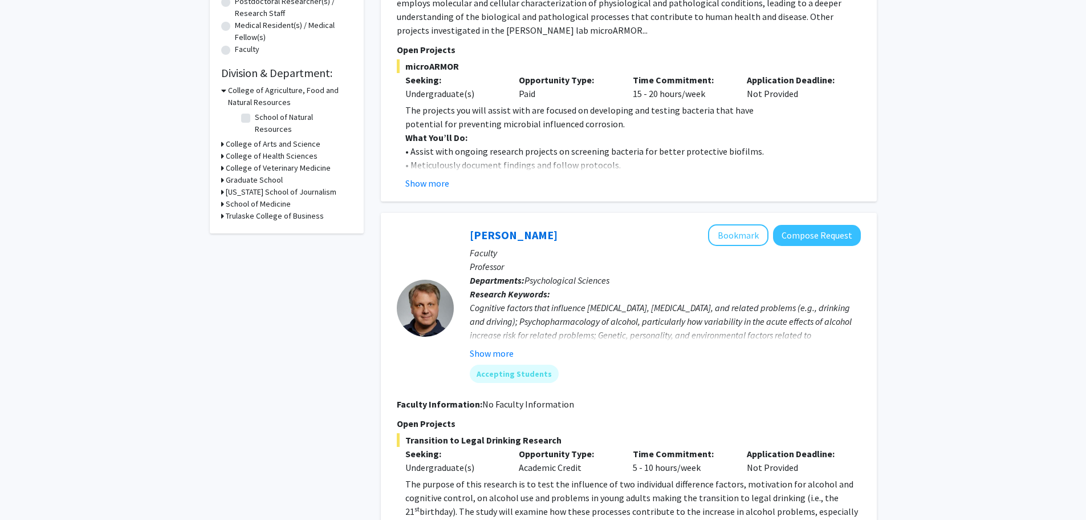
click at [427, 177] on button "Show more" at bounding box center [427, 183] width 44 height 14
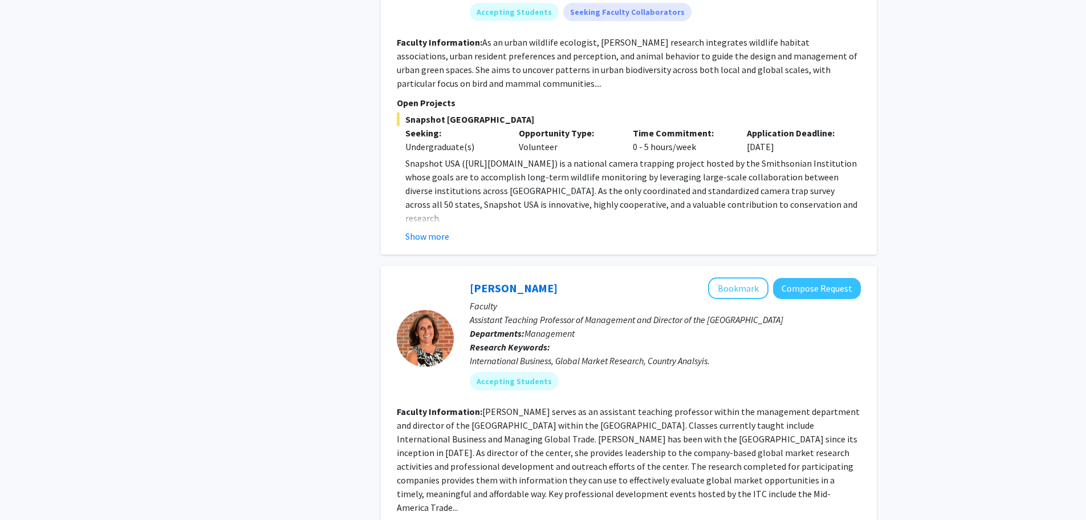
scroll to position [1426, 0]
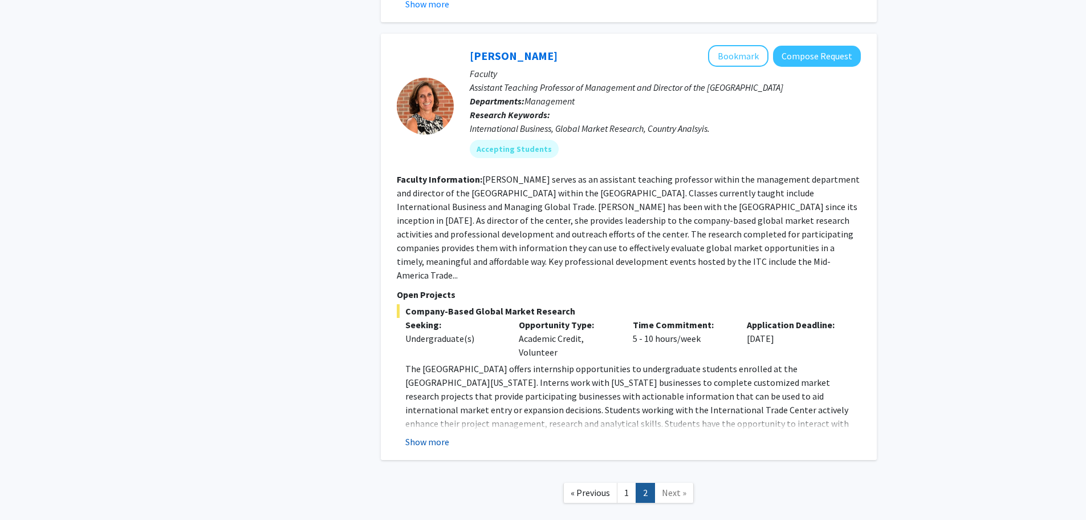
click at [440, 435] on button "Show more" at bounding box center [427, 442] width 44 height 14
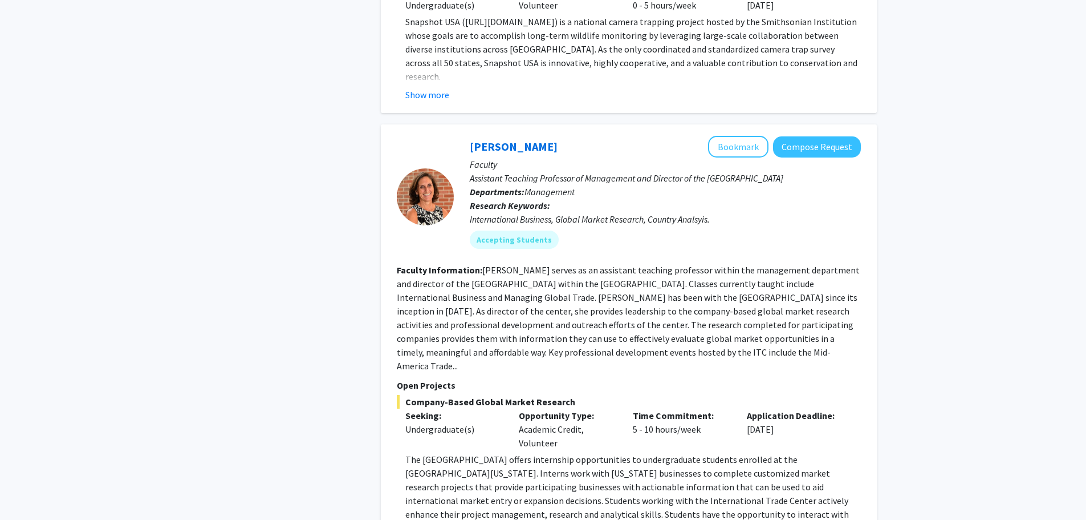
scroll to position [1560, 0]
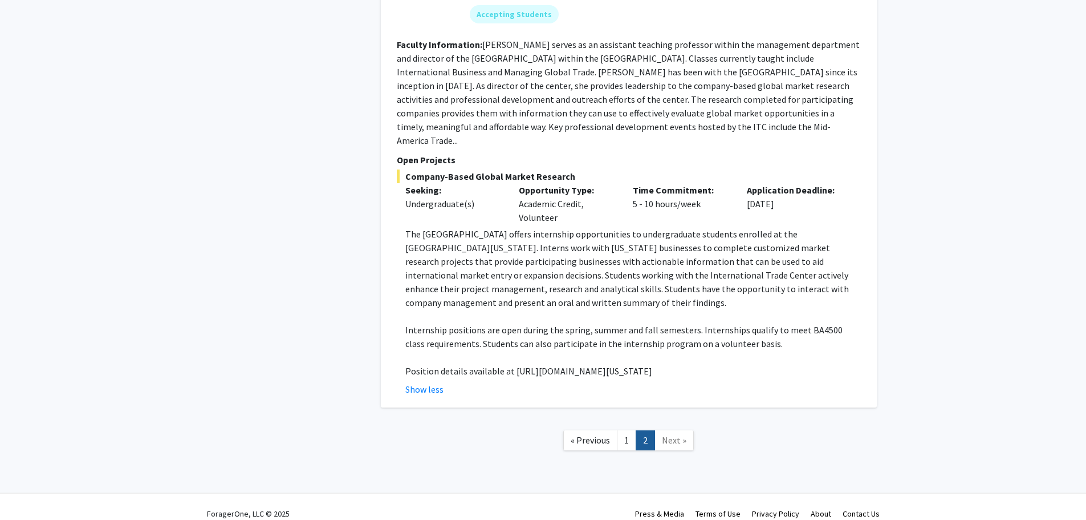
click at [624, 430] on link "1" at bounding box center [626, 440] width 19 height 20
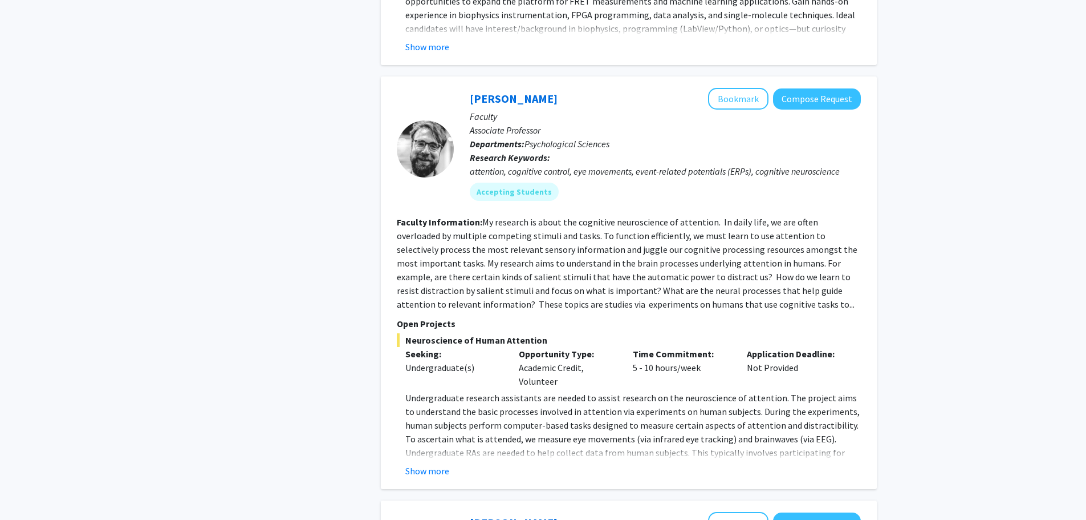
scroll to position [1369, 0]
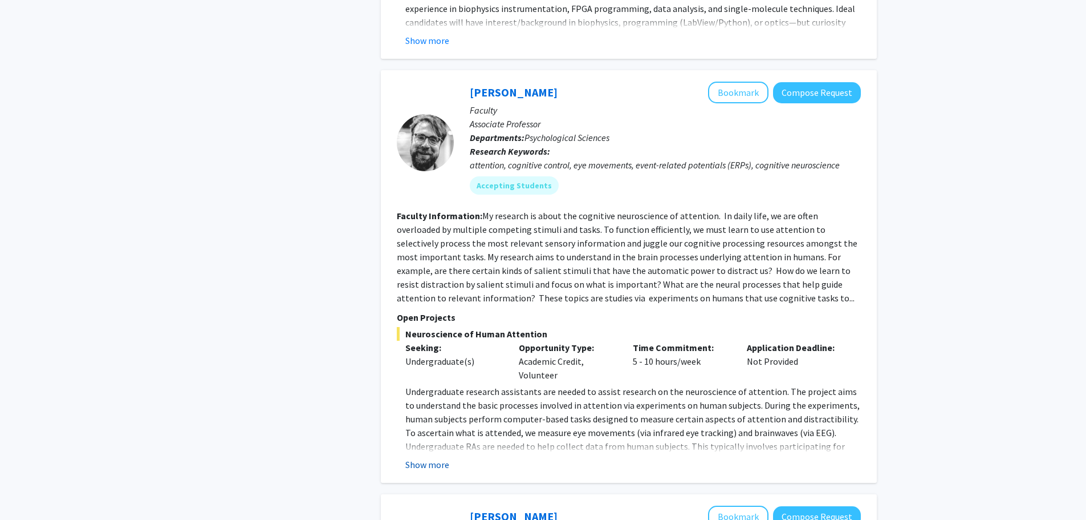
click at [441, 457] on button "Show more" at bounding box center [427, 464] width 44 height 14
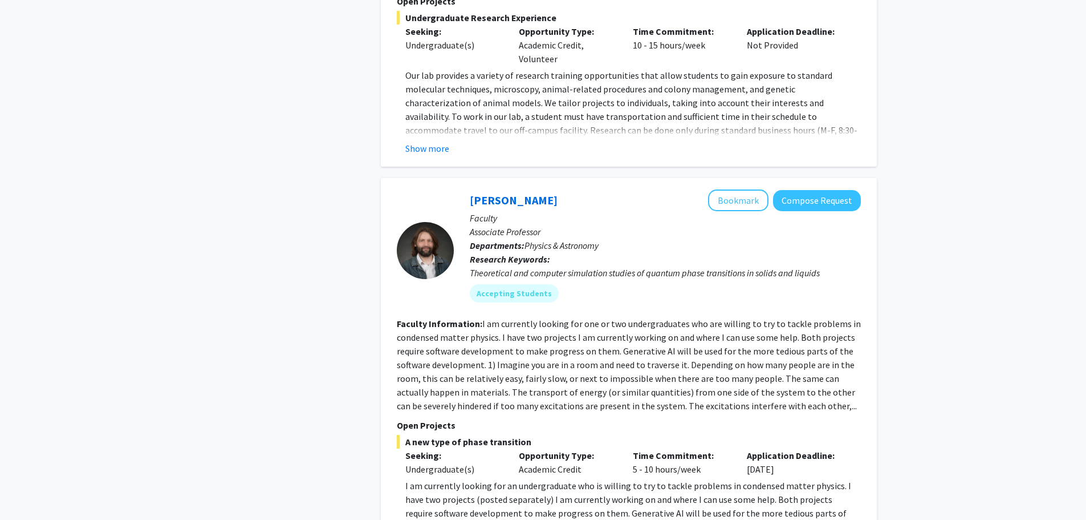
scroll to position [4277, 0]
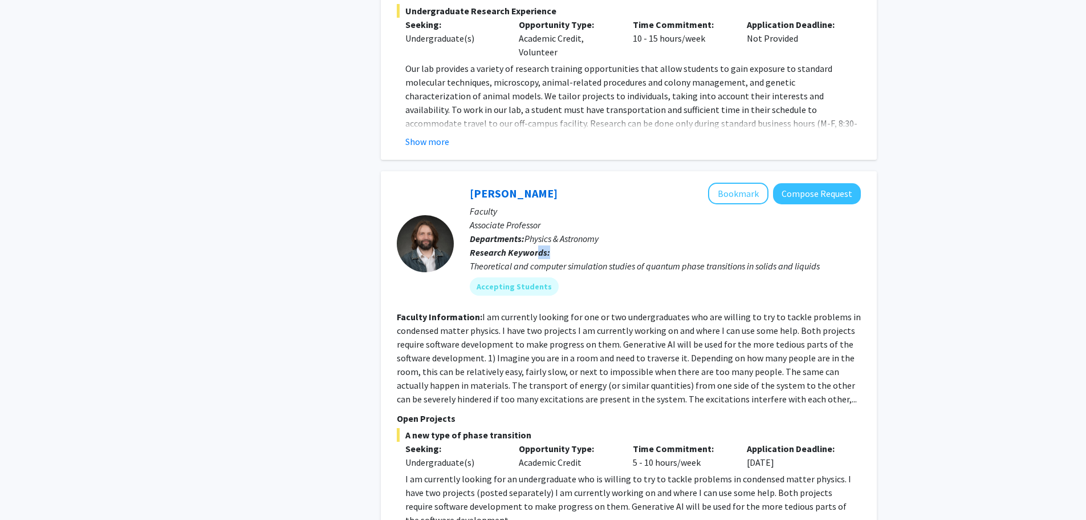
click at [594, 245] on p "Research Keywords: Theoretical and computer simulation studies of quantum phase…" at bounding box center [665, 258] width 391 height 27
click at [583, 233] on span "Physics & Astronomy" at bounding box center [562, 238] width 74 height 11
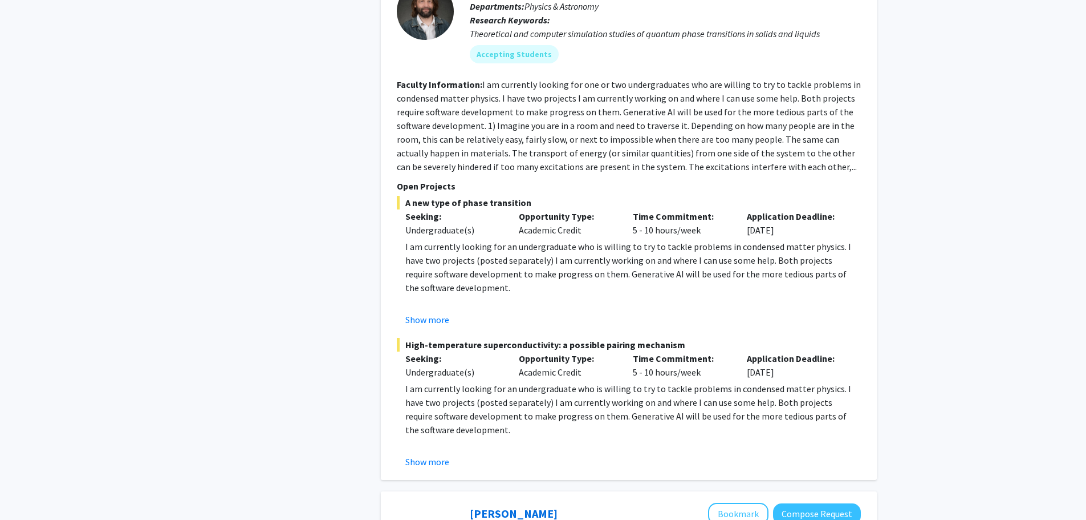
scroll to position [4448, 0]
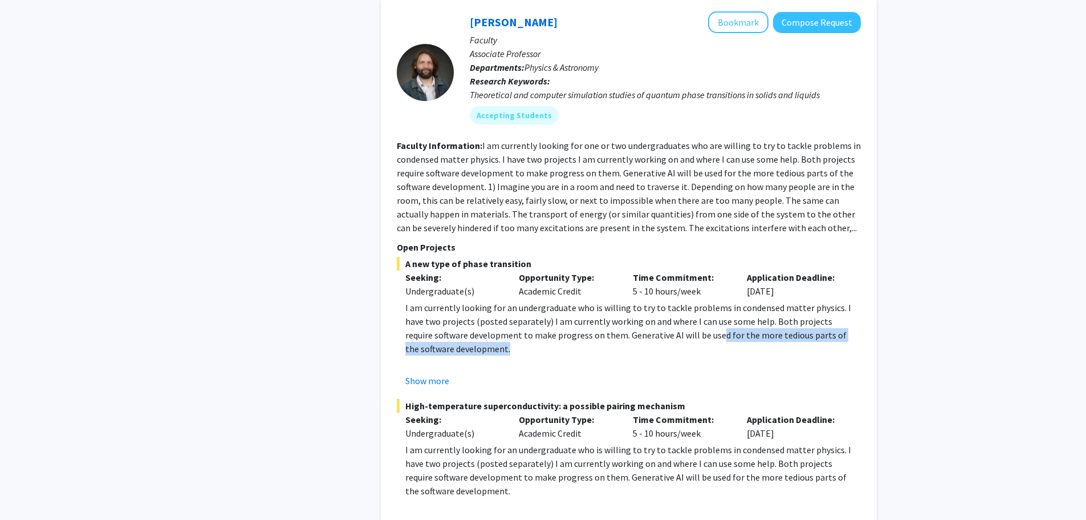
drag, startPoint x: 788, startPoint y: 252, endPoint x: 688, endPoint y: 239, distance: 100.7
click at [688, 301] on p "I am currently looking for an undergraduate who is willing to try to tackle pro…" at bounding box center [633, 328] width 456 height 55
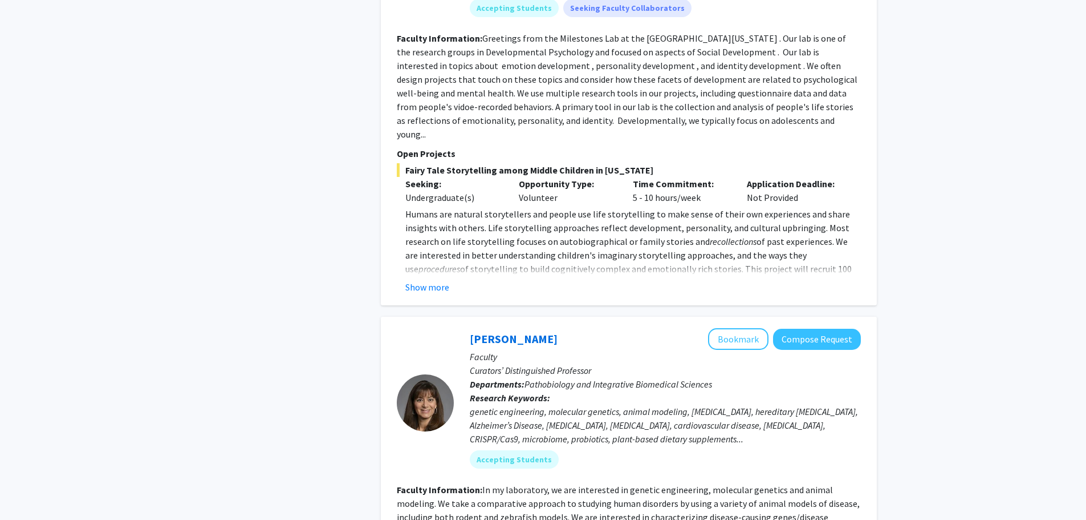
scroll to position [3650, 0]
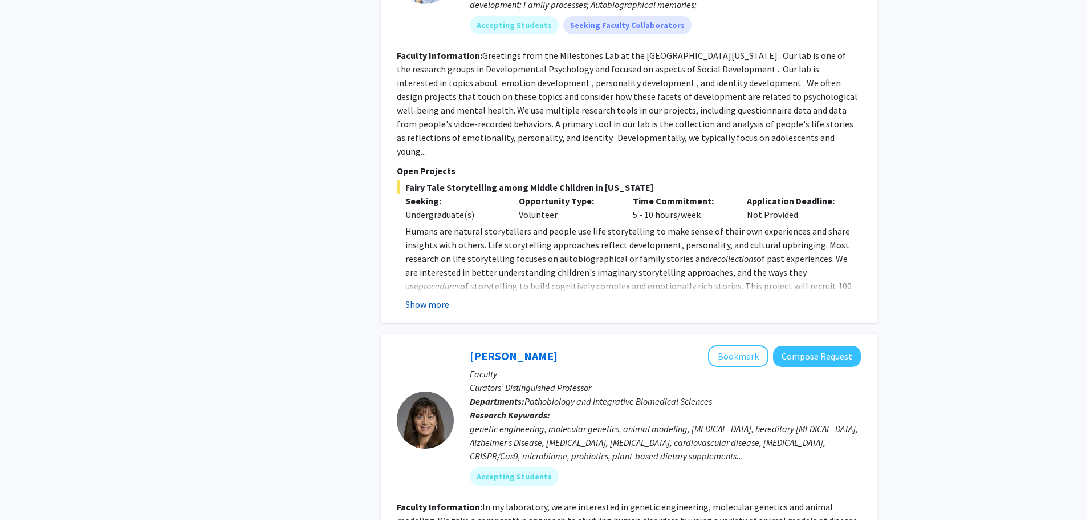
click at [434, 297] on button "Show more" at bounding box center [427, 304] width 44 height 14
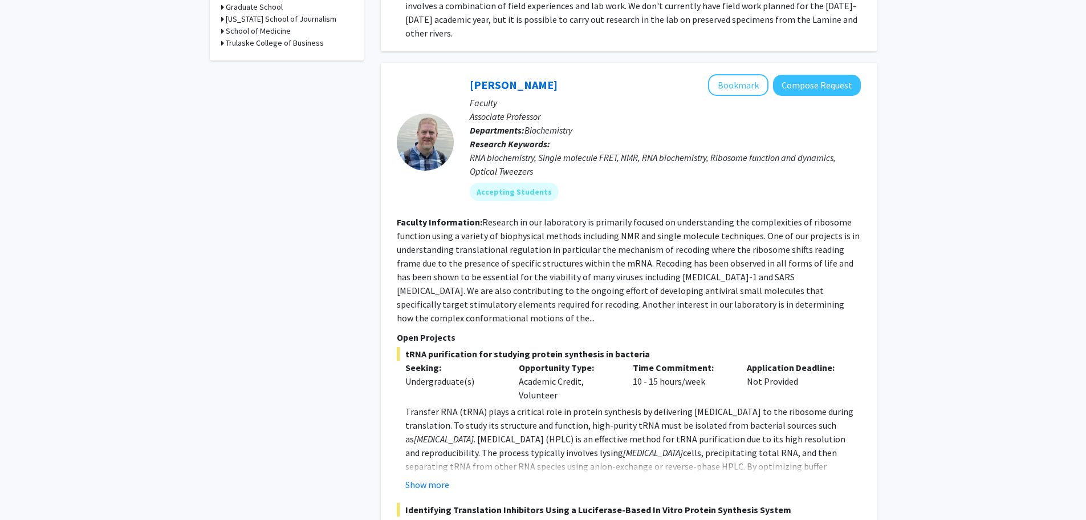
scroll to position [456, 0]
click at [411, 479] on button "Show more" at bounding box center [427, 486] width 44 height 14
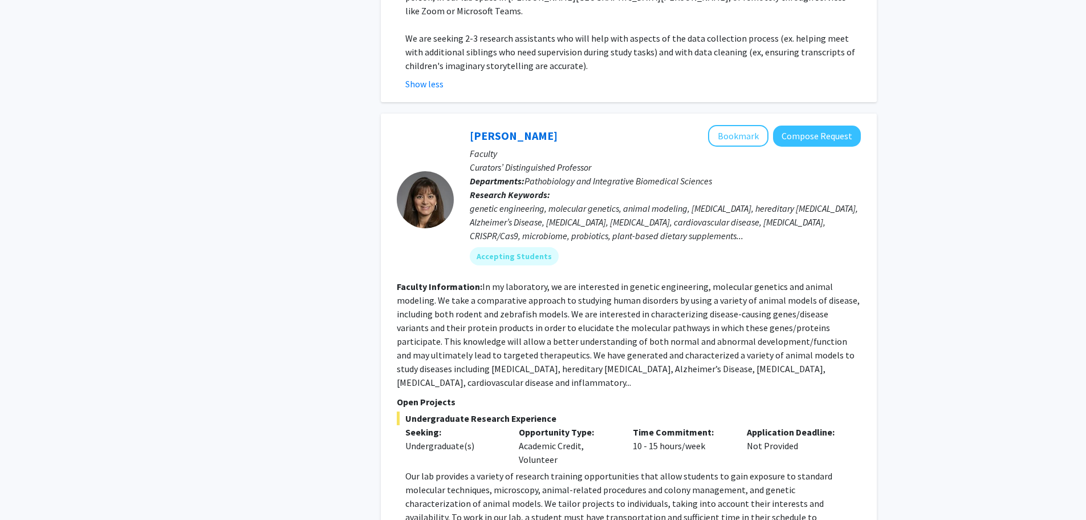
scroll to position [3992, 0]
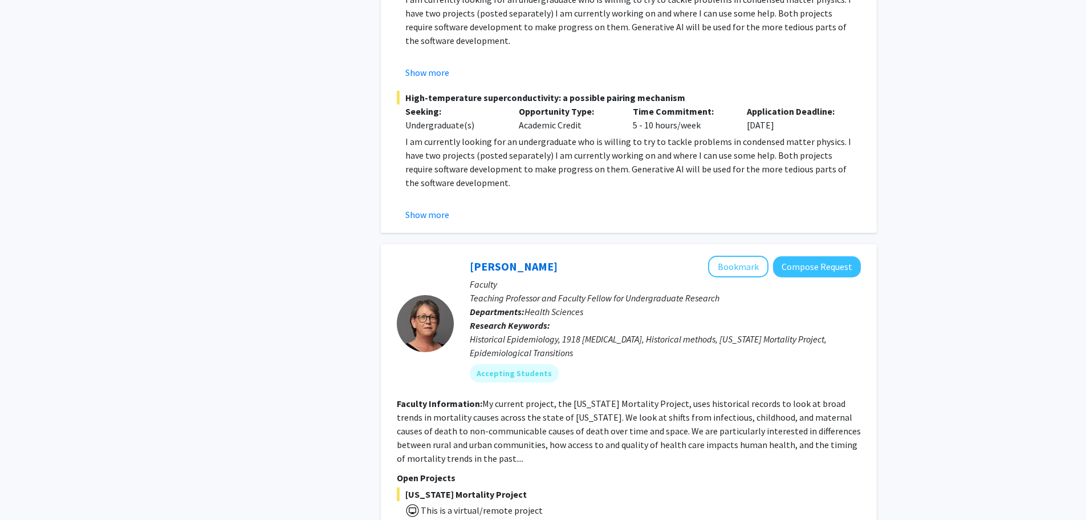
scroll to position [5018, 0]
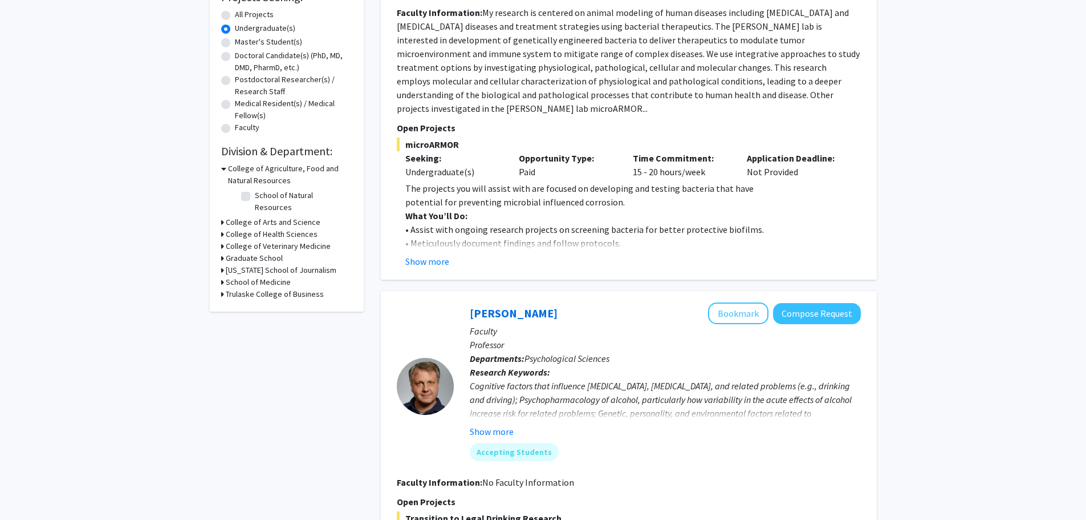
scroll to position [62, 0]
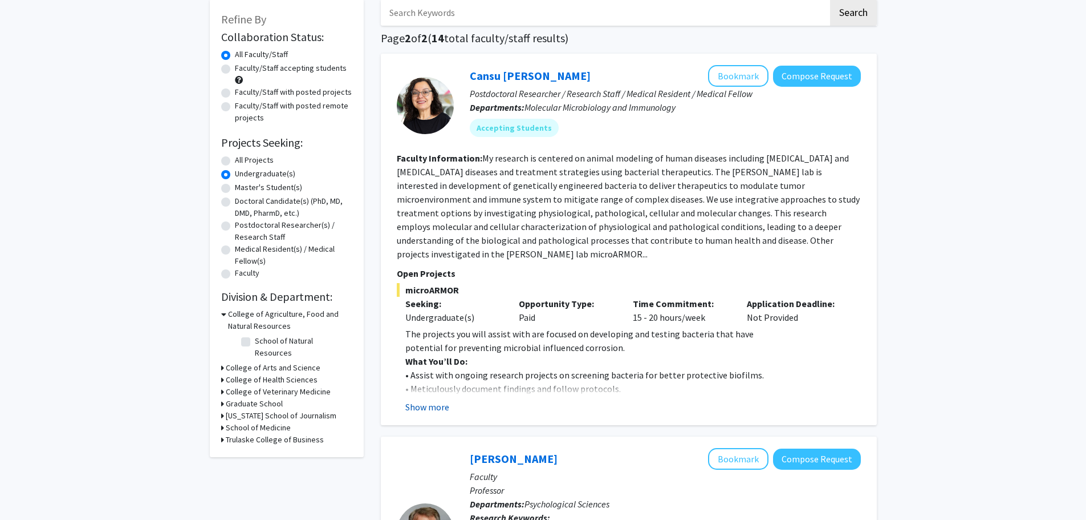
click at [436, 411] on button "Show more" at bounding box center [427, 407] width 44 height 14
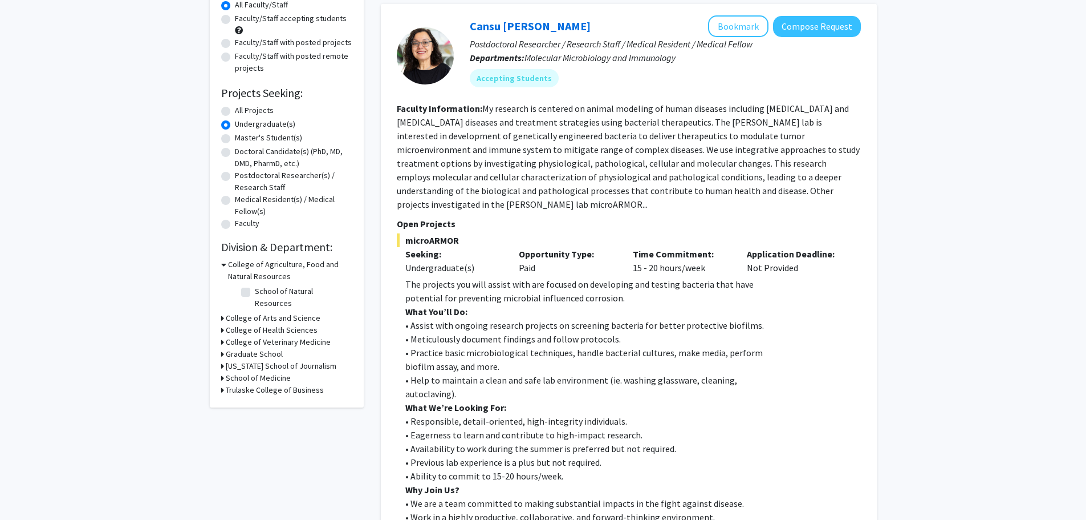
scroll to position [0, 0]
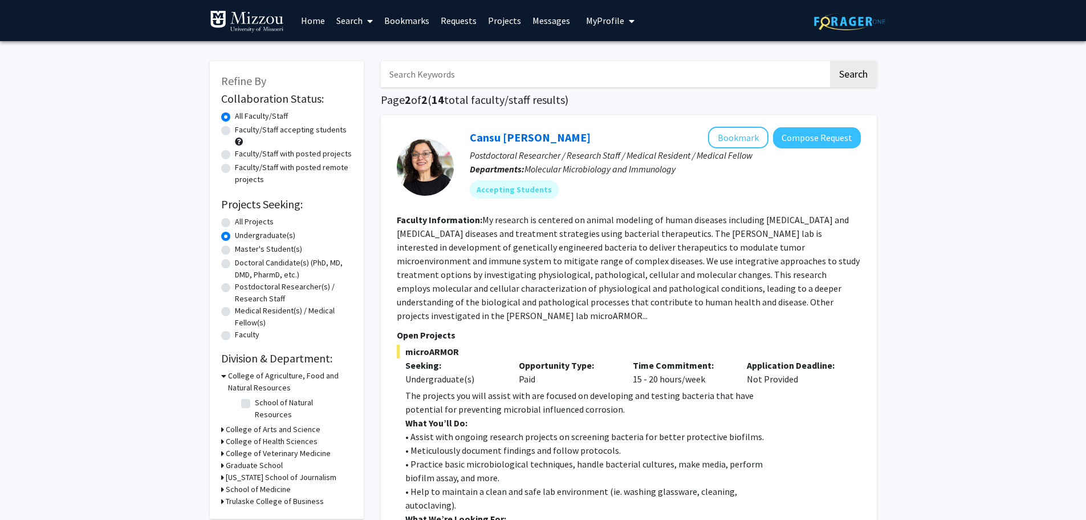
click at [363, 21] on span at bounding box center [368, 21] width 10 height 40
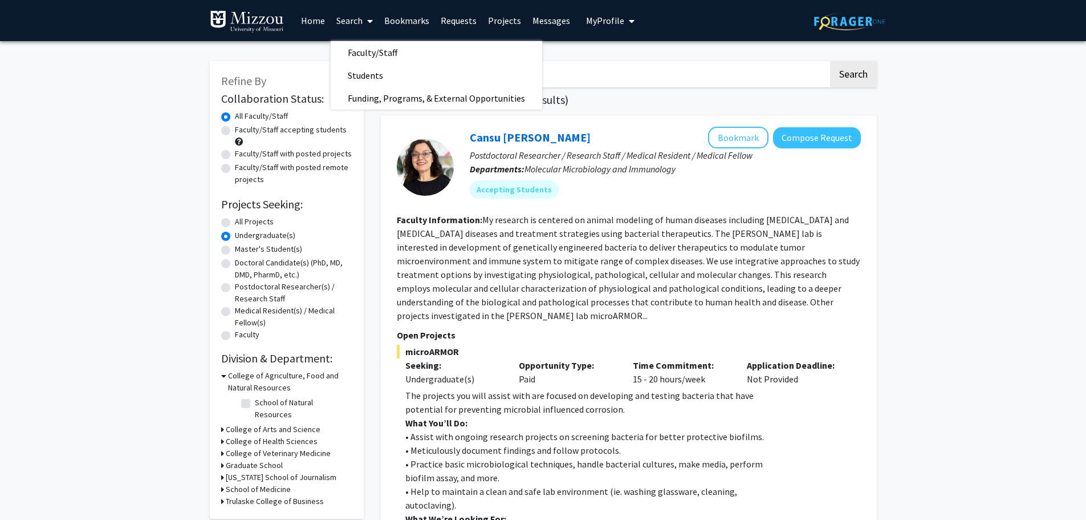
click at [370, 23] on icon at bounding box center [370, 21] width 6 height 9
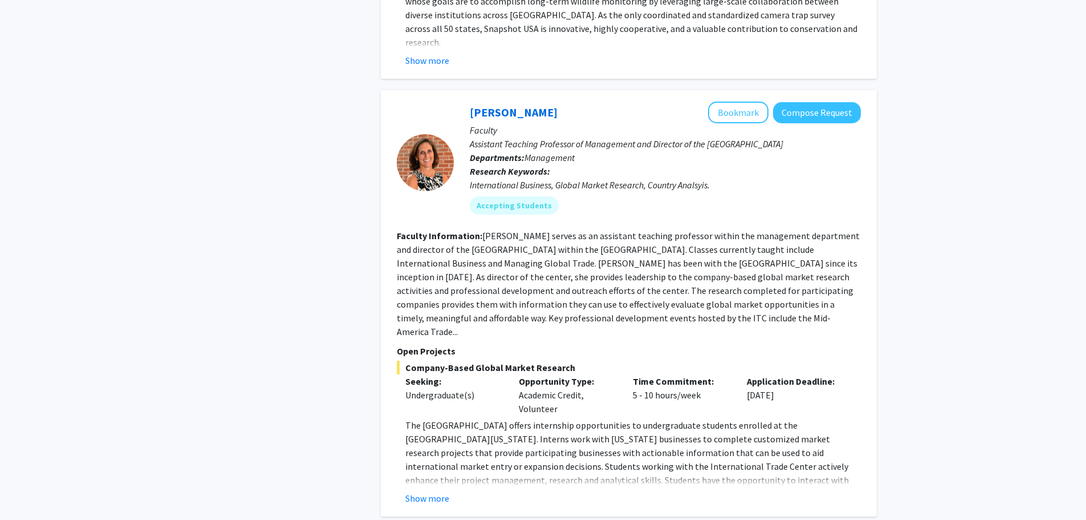
scroll to position [1464, 0]
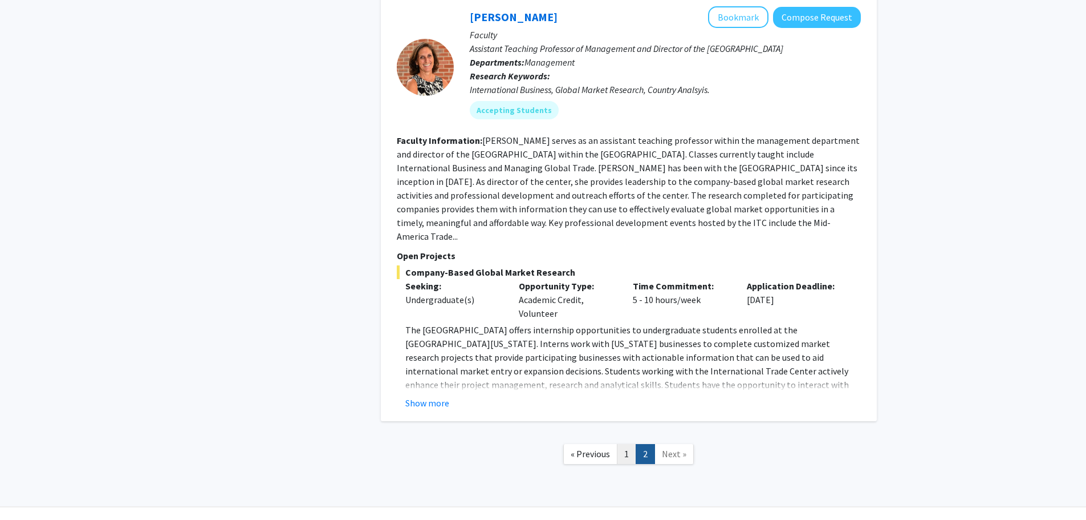
click at [633, 444] on link "1" at bounding box center [626, 454] width 19 height 20
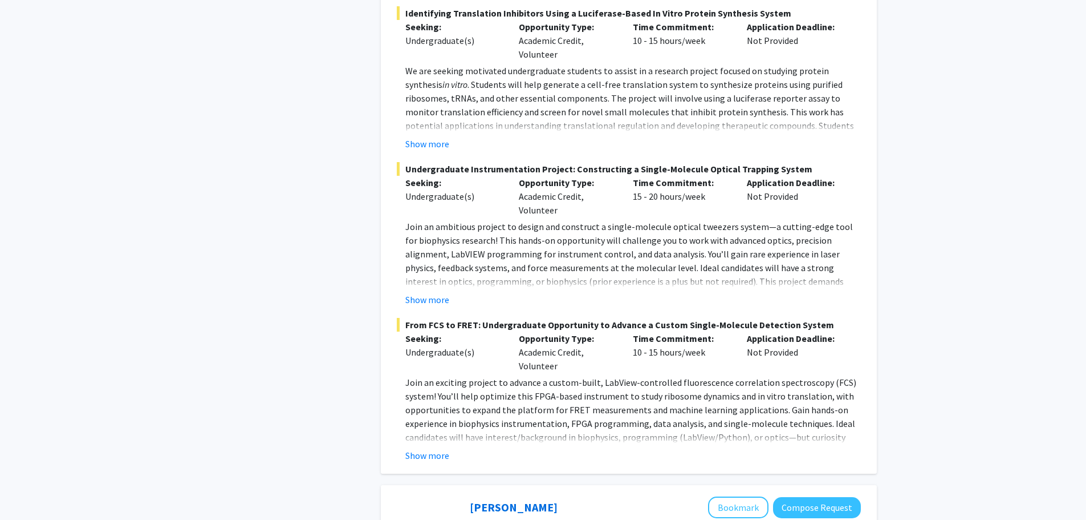
scroll to position [969, 0]
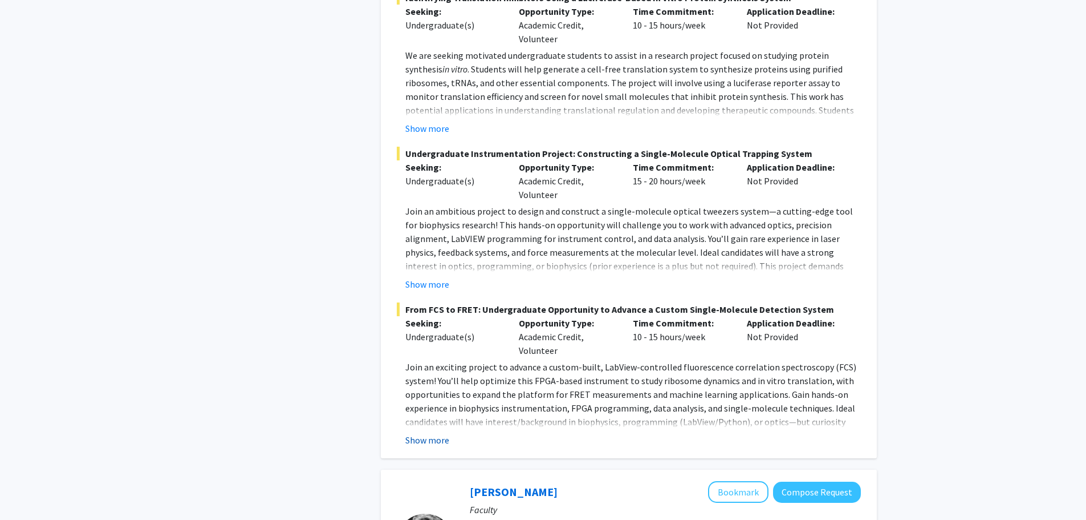
click at [436, 433] on button "Show more" at bounding box center [427, 440] width 44 height 14
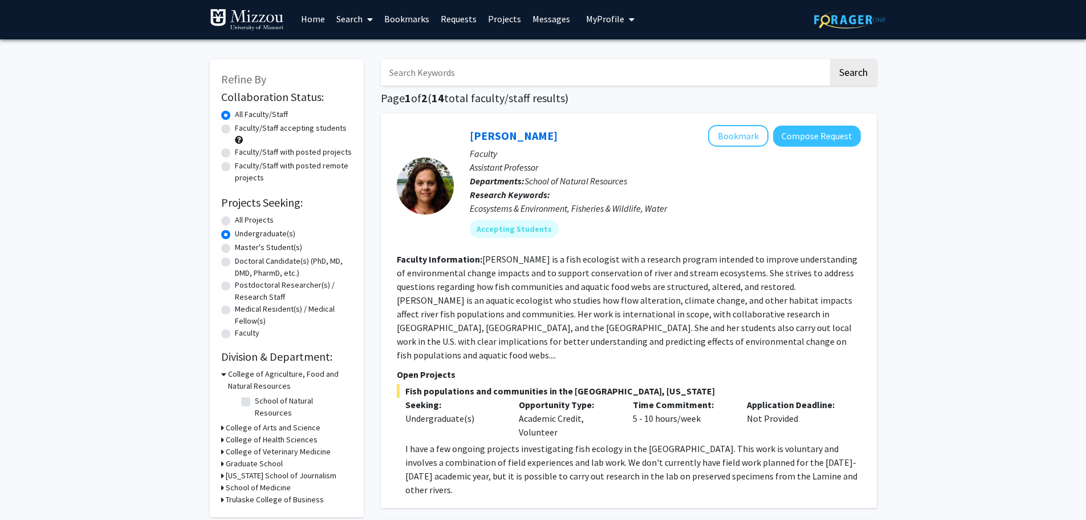
scroll to position [0, 0]
